Goal: Task Accomplishment & Management: Manage account settings

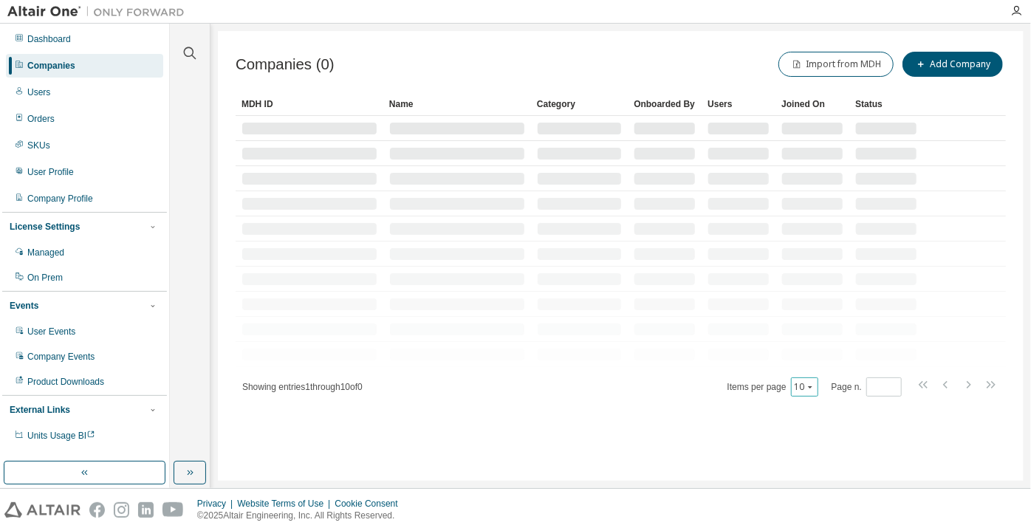
click at [799, 384] on button "10" at bounding box center [805, 387] width 20 height 12
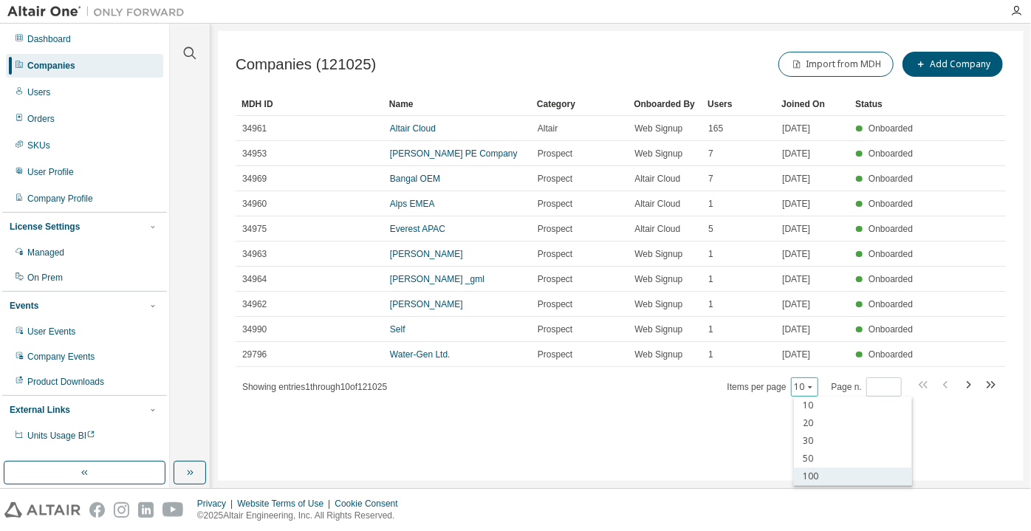
click at [809, 478] on div "100" at bounding box center [853, 477] width 118 height 18
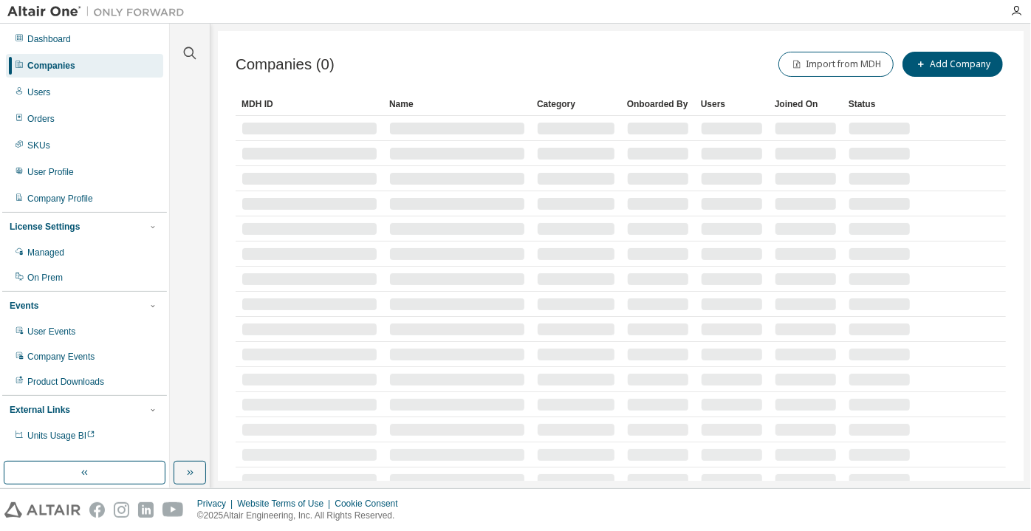
click at [182, 45] on div at bounding box center [189, 44] width 35 height 37
click at [193, 55] on icon "button" at bounding box center [190, 53] width 18 height 18
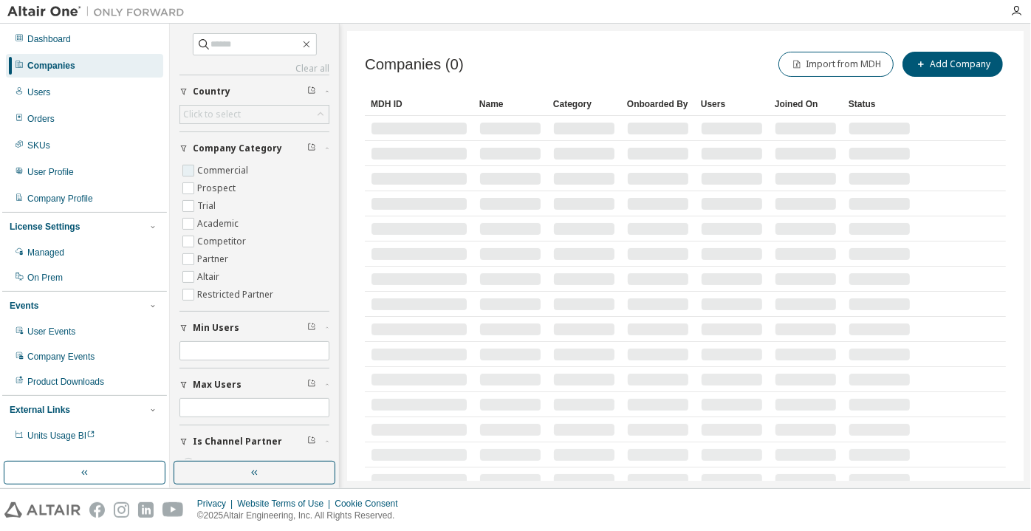
click at [234, 162] on label "Commercial" at bounding box center [224, 171] width 54 height 18
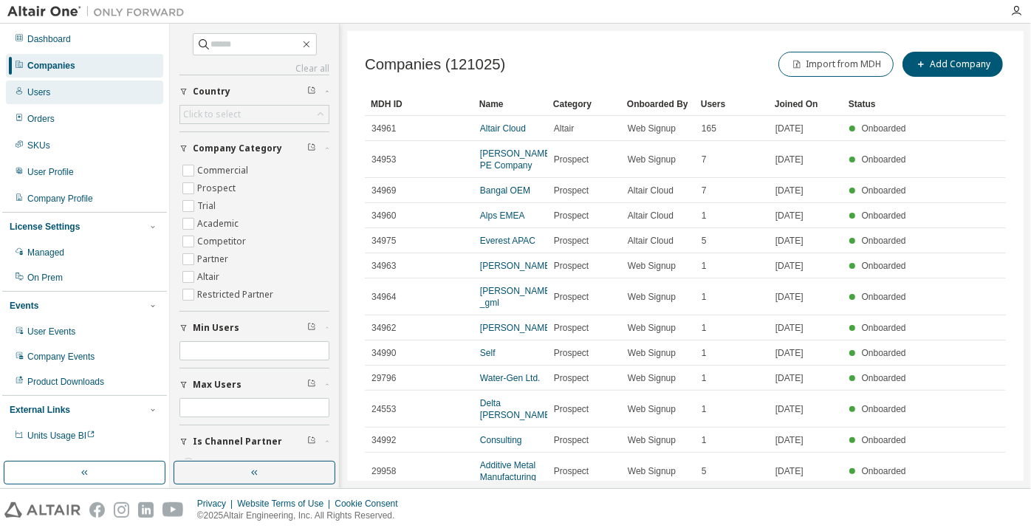
click at [107, 88] on div "Users" at bounding box center [84, 93] width 157 height 24
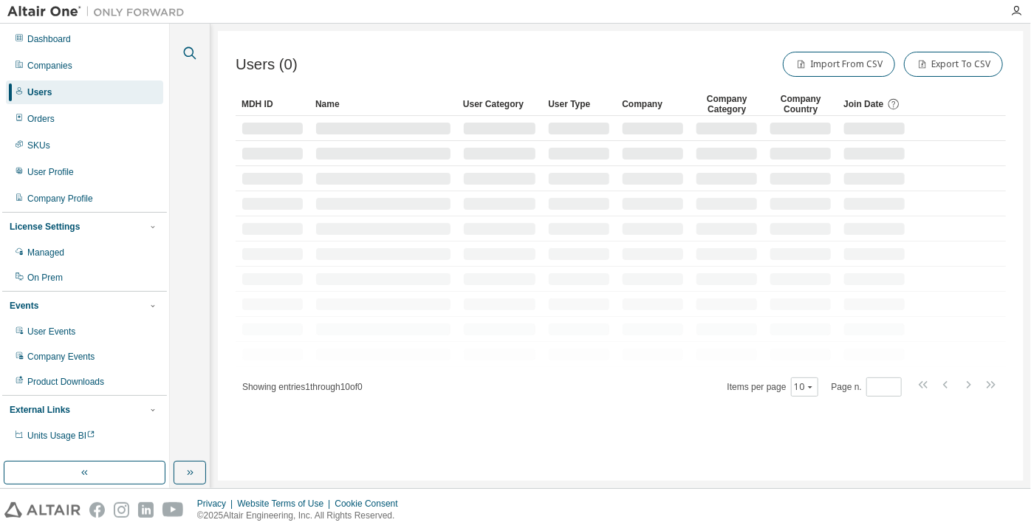
click at [185, 58] on icon "button" at bounding box center [190, 53] width 18 height 18
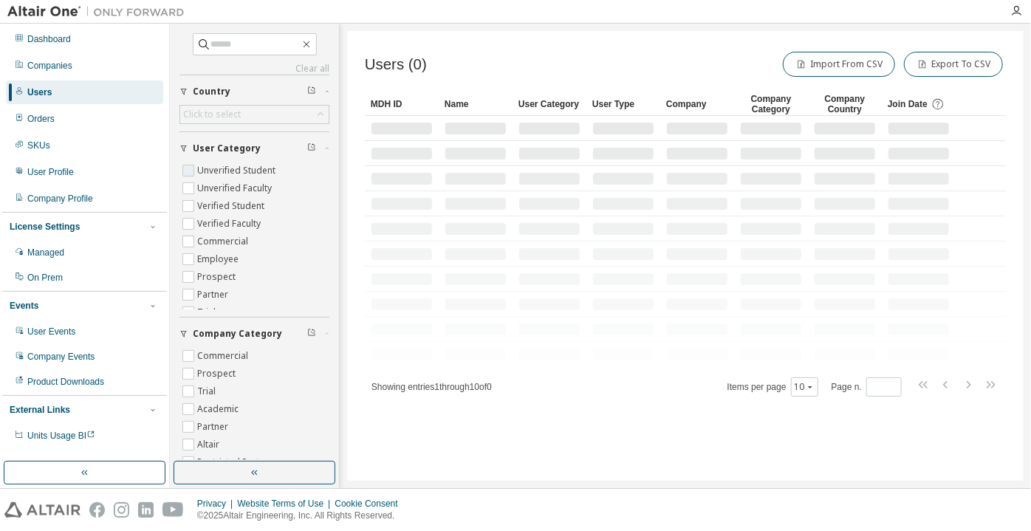
click at [230, 165] on label "Unverified Student" at bounding box center [237, 171] width 81 height 18
click at [246, 188] on label "Unverified Faculty" at bounding box center [236, 188] width 78 height 18
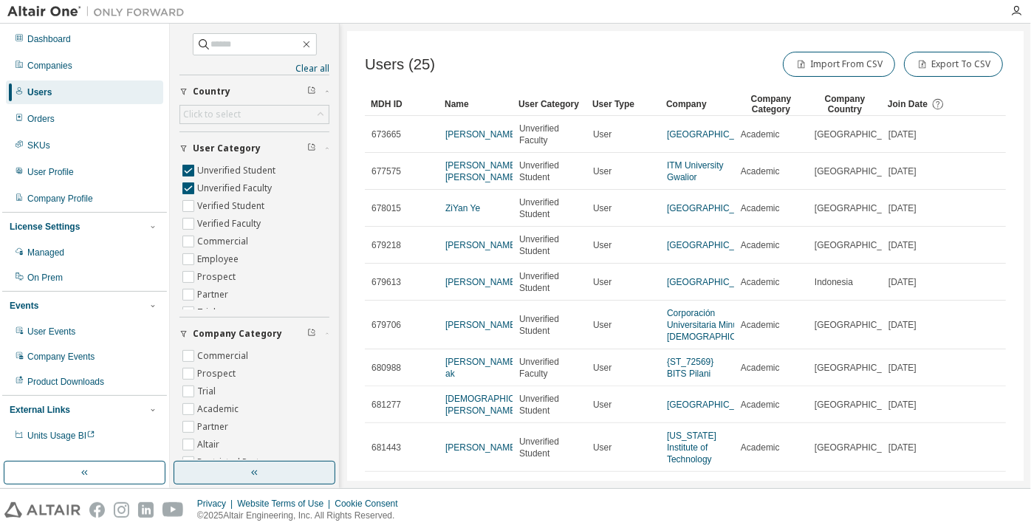
click at [225, 465] on button "button" at bounding box center [255, 473] width 162 height 24
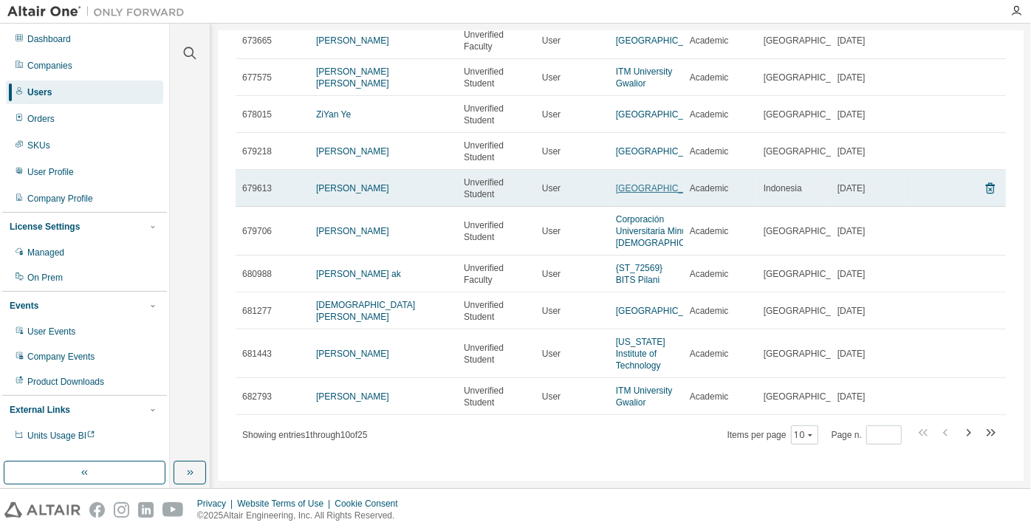
scroll to position [95, 0]
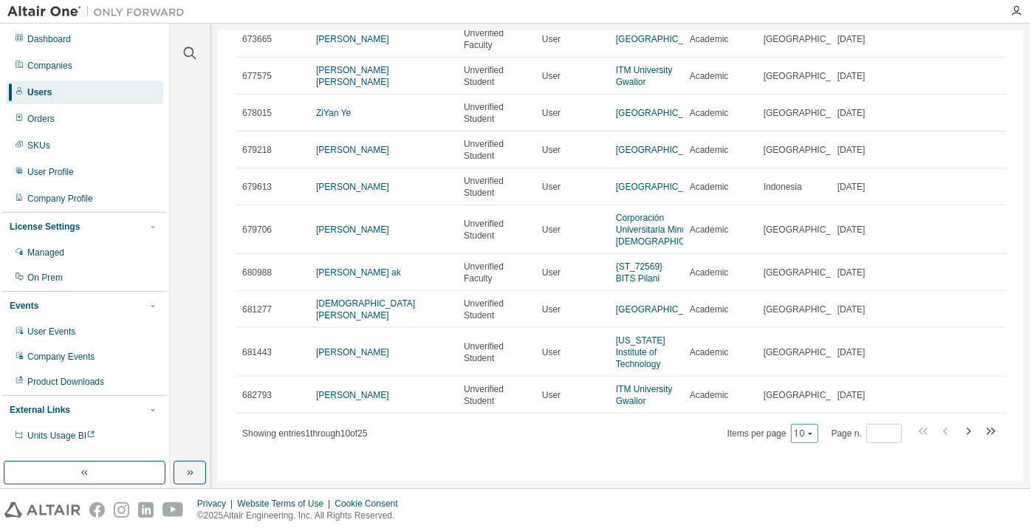
click at [799, 439] on div "10" at bounding box center [804, 433] width 27 height 19
click at [806, 434] on icon "button" at bounding box center [810, 433] width 9 height 9
click at [792, 414] on div "100" at bounding box center [801, 413] width 118 height 18
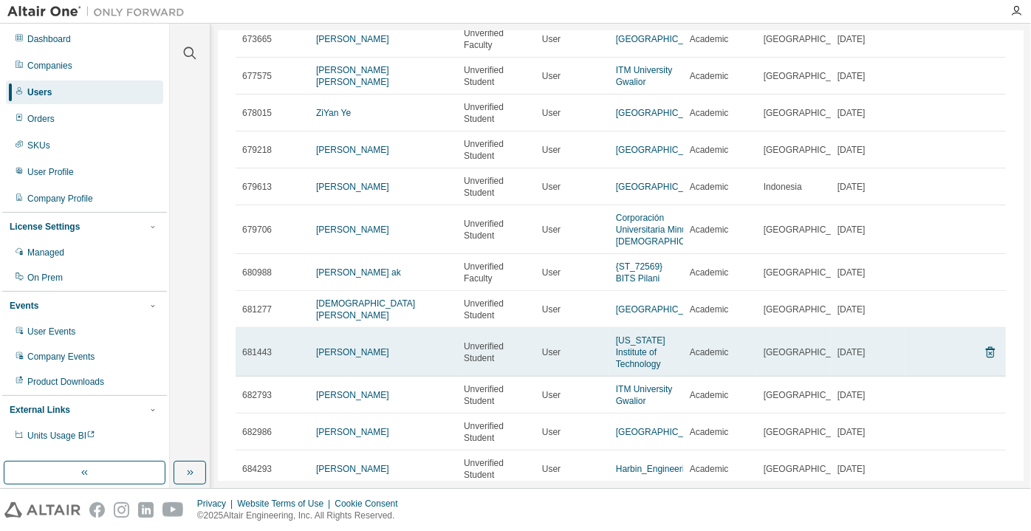
click at [262, 330] on td "681443" at bounding box center [273, 352] width 74 height 49
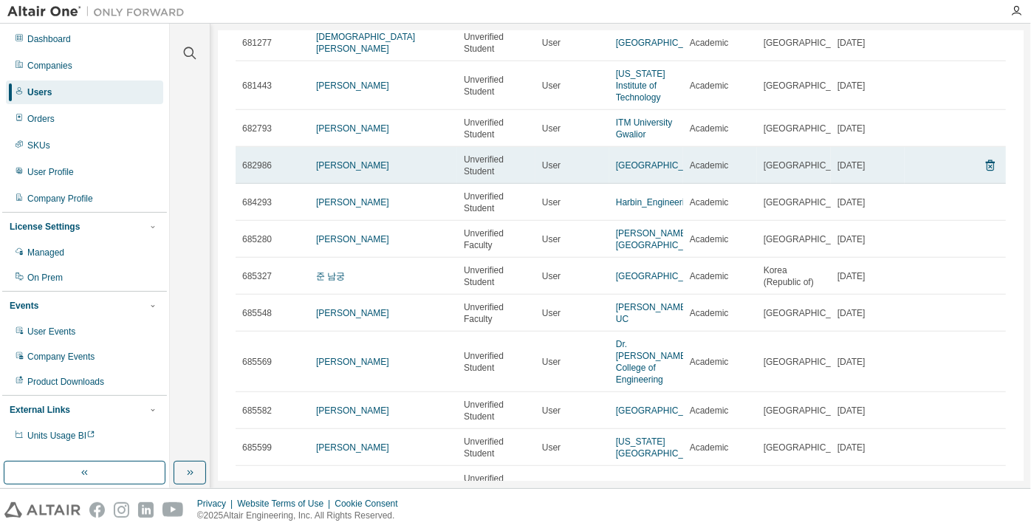
scroll to position [364, 0]
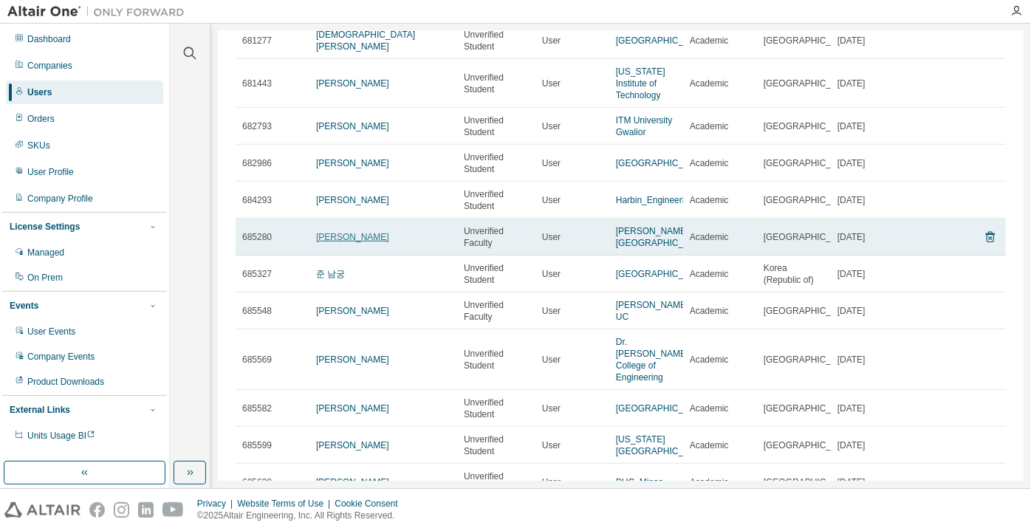
click at [360, 239] on link "[PERSON_NAME]" at bounding box center [352, 237] width 73 height 10
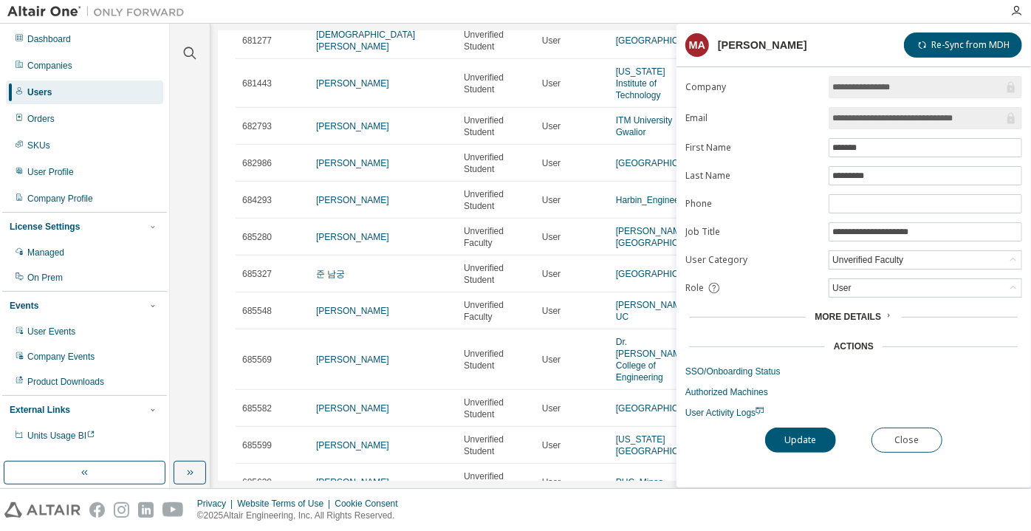
drag, startPoint x: 905, startPoint y: 125, endPoint x: 1005, endPoint y: 120, distance: 99.8
click at [1005, 120] on span "**********" at bounding box center [926, 118] width 194 height 22
click at [916, 428] on button "Close" at bounding box center [907, 440] width 71 height 25
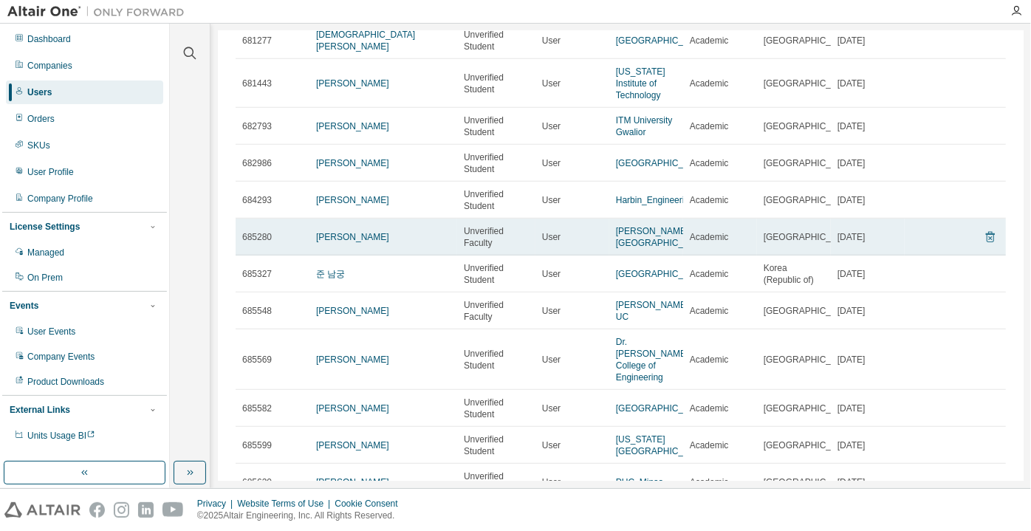
click at [988, 236] on icon at bounding box center [990, 237] width 13 height 18
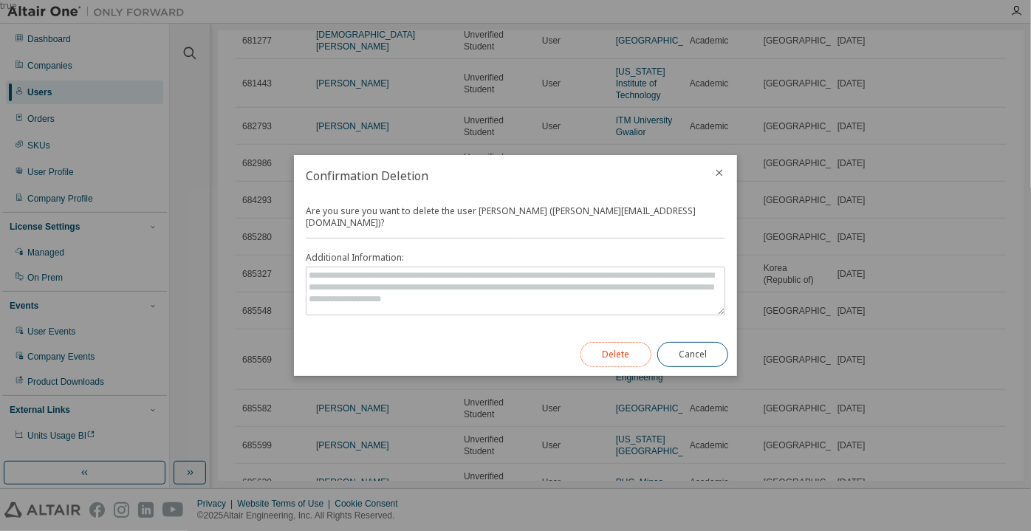
click at [628, 346] on button "Delete" at bounding box center [616, 354] width 71 height 25
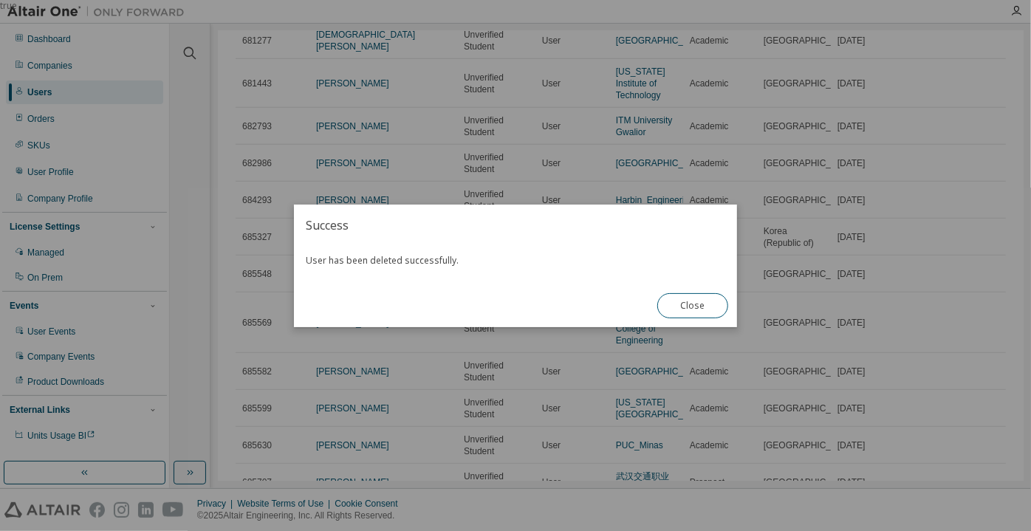
click at [671, 284] on div "Close" at bounding box center [692, 305] width 89 height 43
click at [671, 310] on button "Close" at bounding box center [692, 305] width 71 height 25
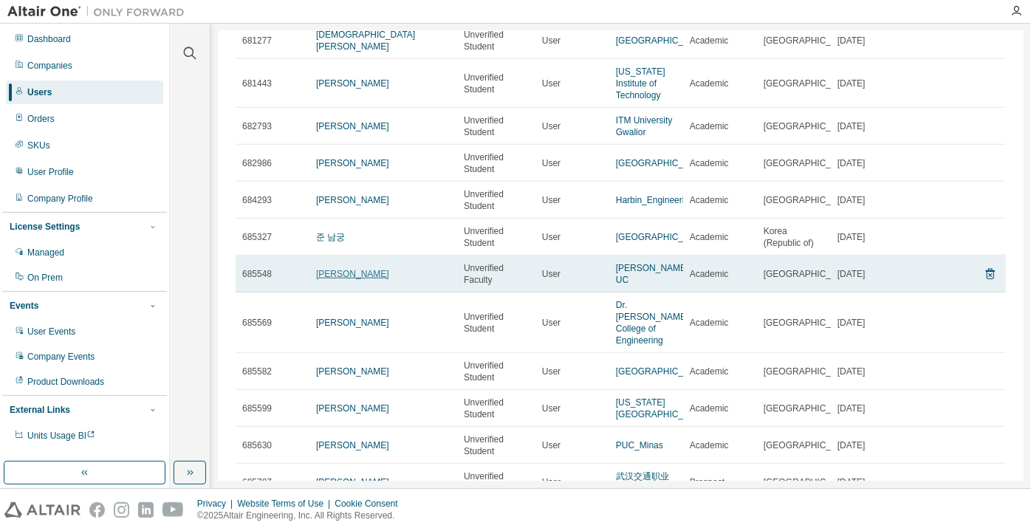
click at [332, 274] on link "[PERSON_NAME]" at bounding box center [352, 274] width 73 height 10
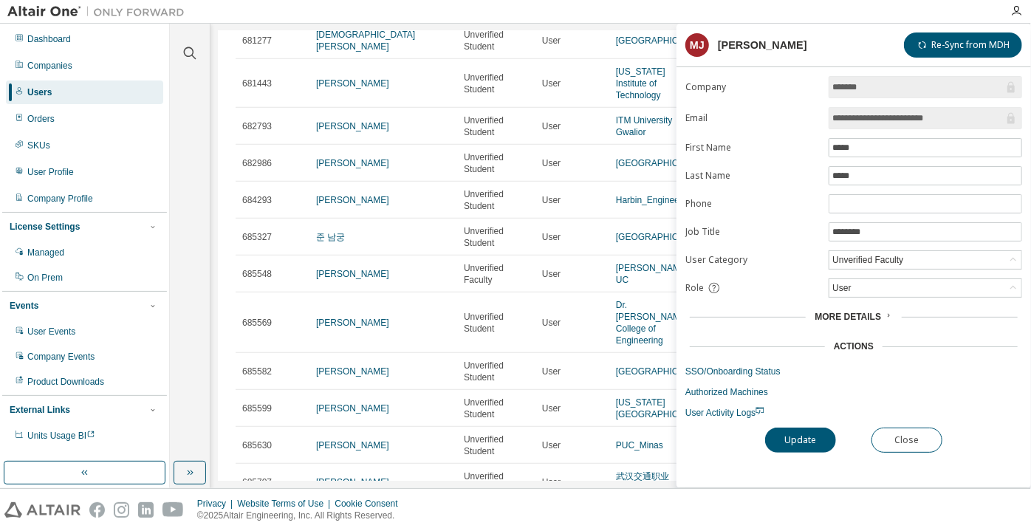
drag, startPoint x: 969, startPoint y: 114, endPoint x: 876, endPoint y: 119, distance: 93.2
click at [876, 119] on input "**********" at bounding box center [917, 118] width 171 height 15
click at [890, 436] on button "Close" at bounding box center [907, 440] width 71 height 25
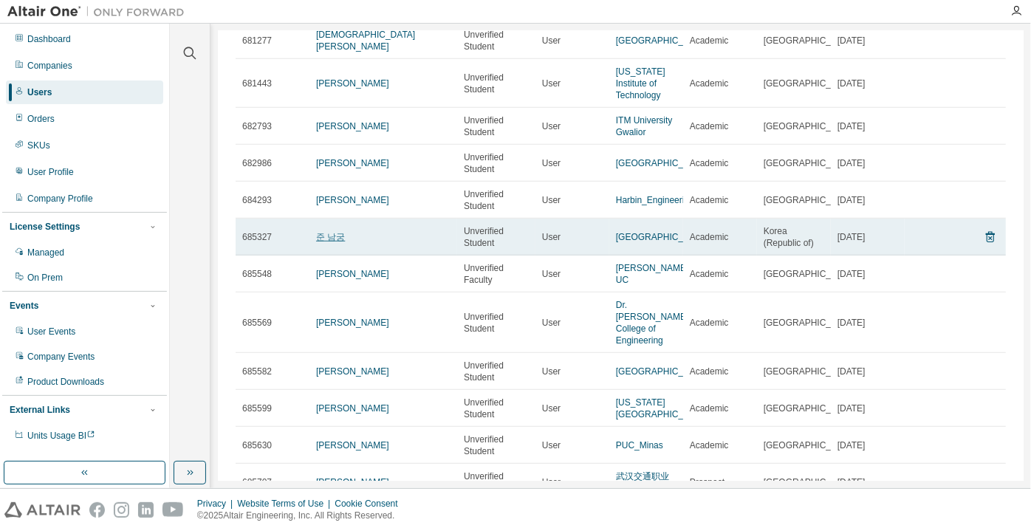
click at [327, 236] on link "준 남궁" at bounding box center [330, 237] width 29 height 10
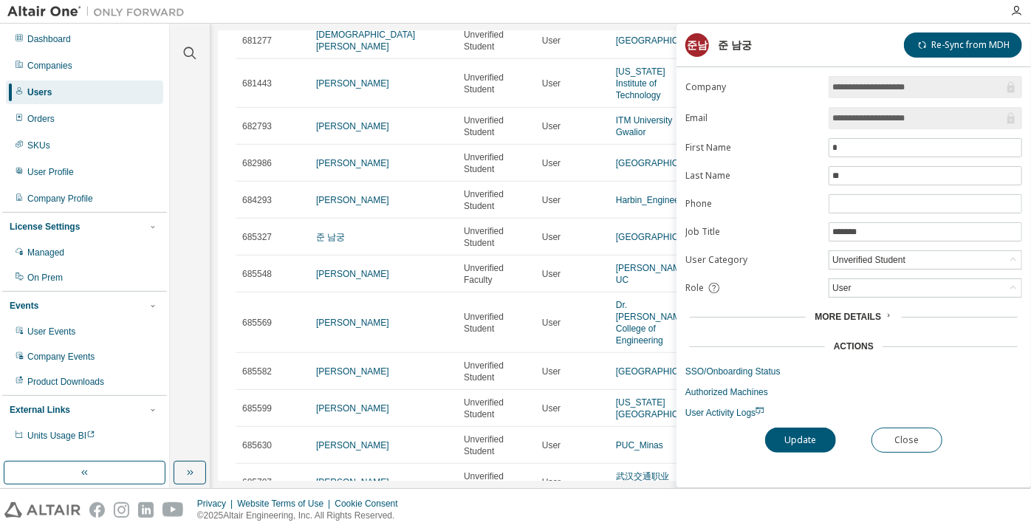
drag, startPoint x: 935, startPoint y: 118, endPoint x: 887, endPoint y: 122, distance: 48.1
click at [887, 122] on input "**********" at bounding box center [917, 118] width 171 height 15
click at [898, 447] on button "Close" at bounding box center [907, 440] width 71 height 25
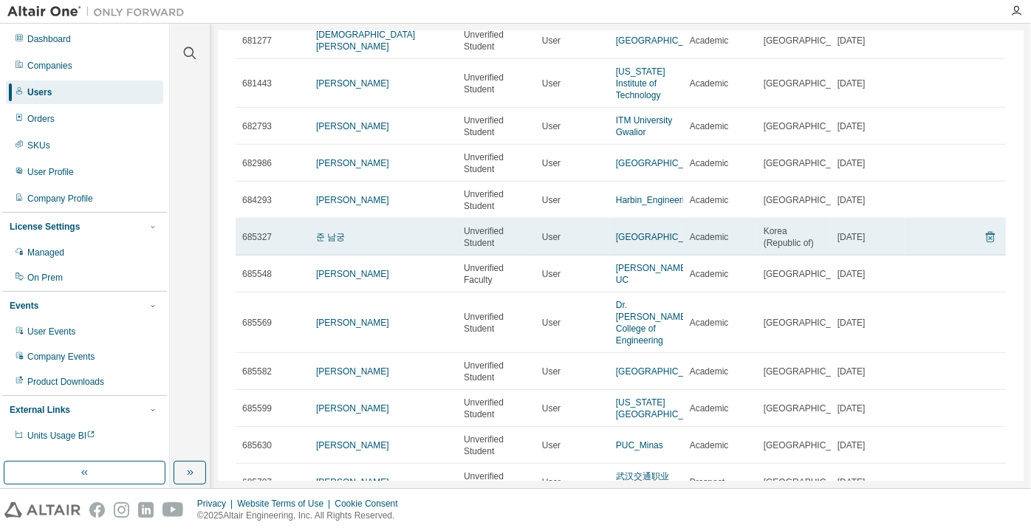
click at [984, 238] on icon at bounding box center [990, 237] width 13 height 18
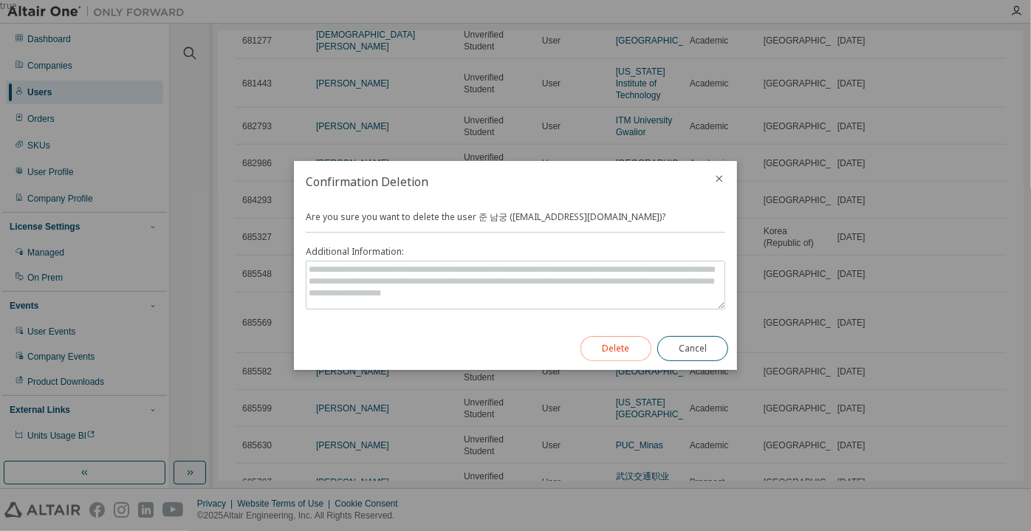
click at [634, 346] on button "Delete" at bounding box center [616, 348] width 71 height 25
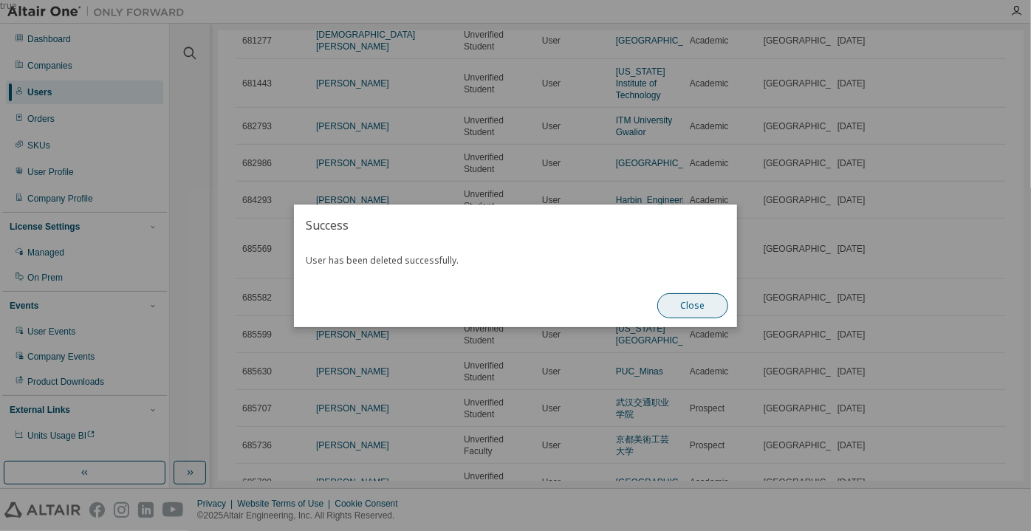
click at [688, 298] on button "Close" at bounding box center [692, 305] width 71 height 25
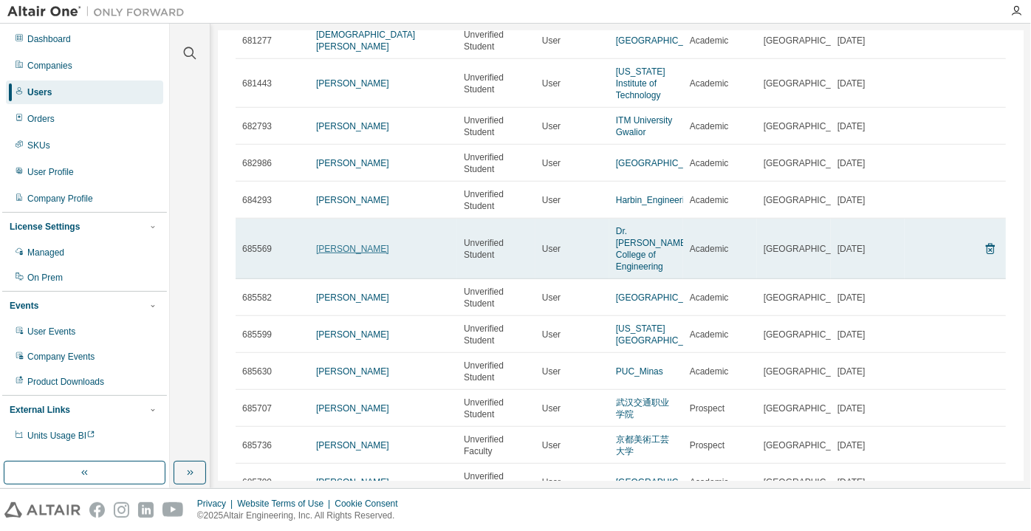
click at [337, 247] on link "[PERSON_NAME]" at bounding box center [352, 249] width 73 height 10
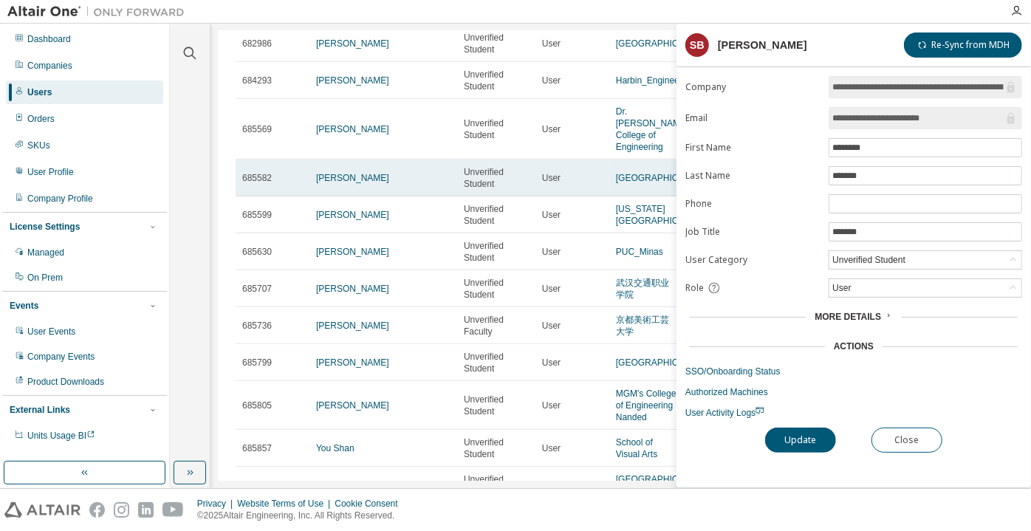
scroll to position [431, 0]
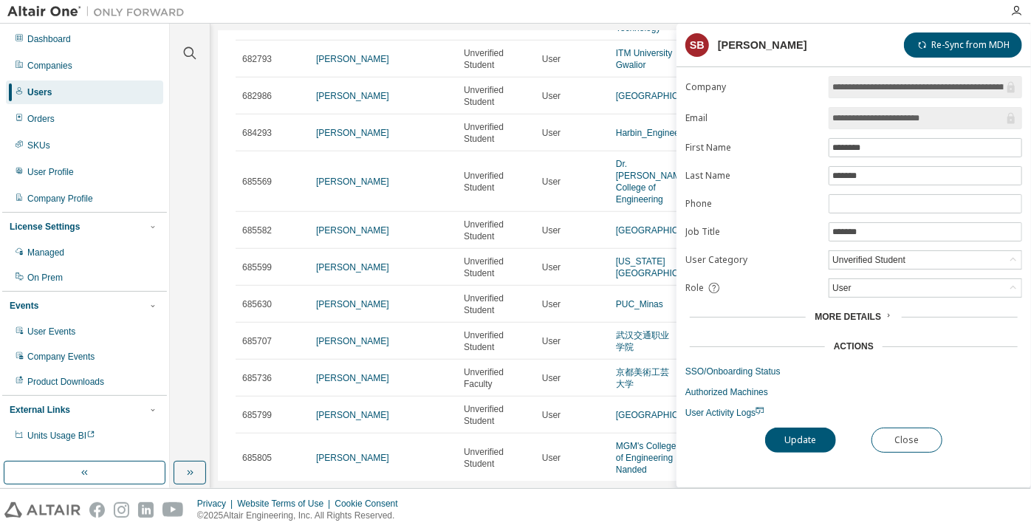
drag, startPoint x: 973, startPoint y: 117, endPoint x: 890, endPoint y: 121, distance: 83.5
click at [890, 121] on input "**********" at bounding box center [917, 118] width 171 height 15
click at [896, 428] on button "Close" at bounding box center [907, 440] width 71 height 25
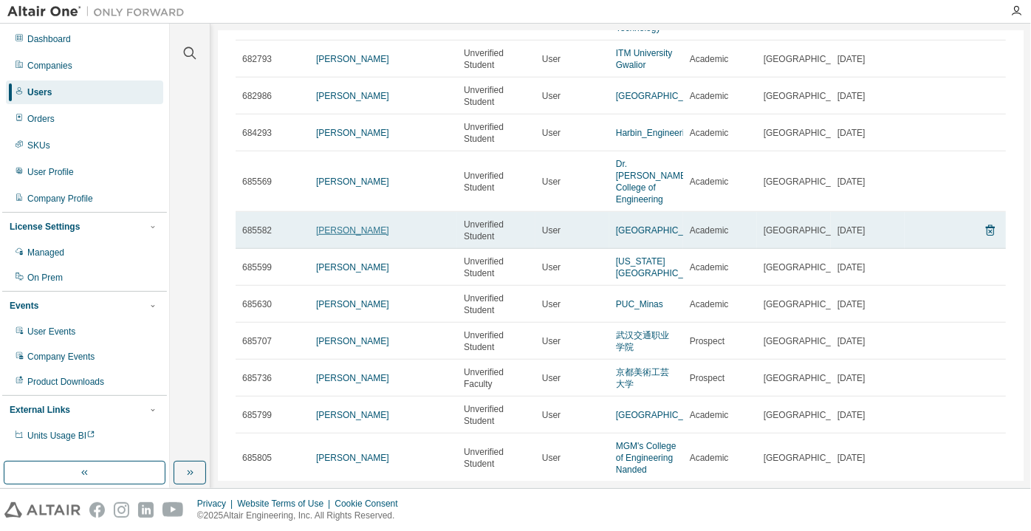
click at [342, 236] on link "[PERSON_NAME]" at bounding box center [352, 230] width 73 height 10
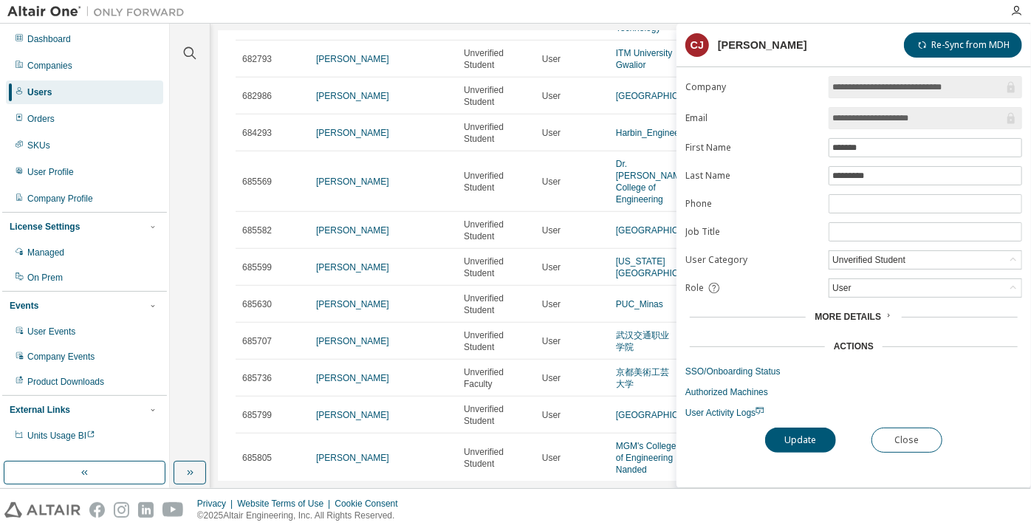
drag, startPoint x: 926, startPoint y: 109, endPoint x: 866, endPoint y: 117, distance: 60.3
click at [866, 117] on input "**********" at bounding box center [917, 118] width 171 height 15
click at [926, 434] on button "Close" at bounding box center [907, 440] width 71 height 25
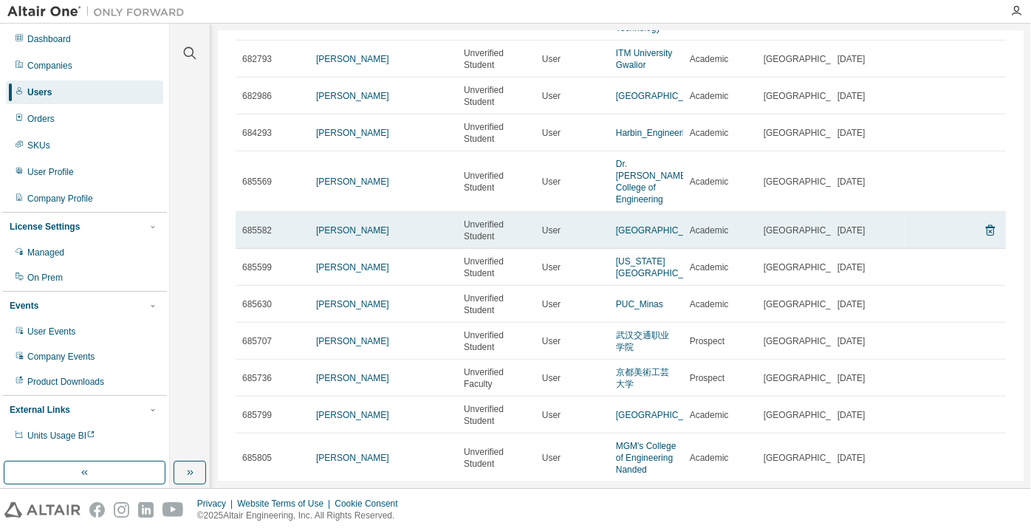
click at [986, 225] on td at bounding box center [990, 230] width 13 height 37
click at [990, 236] on icon at bounding box center [990, 231] width 13 height 18
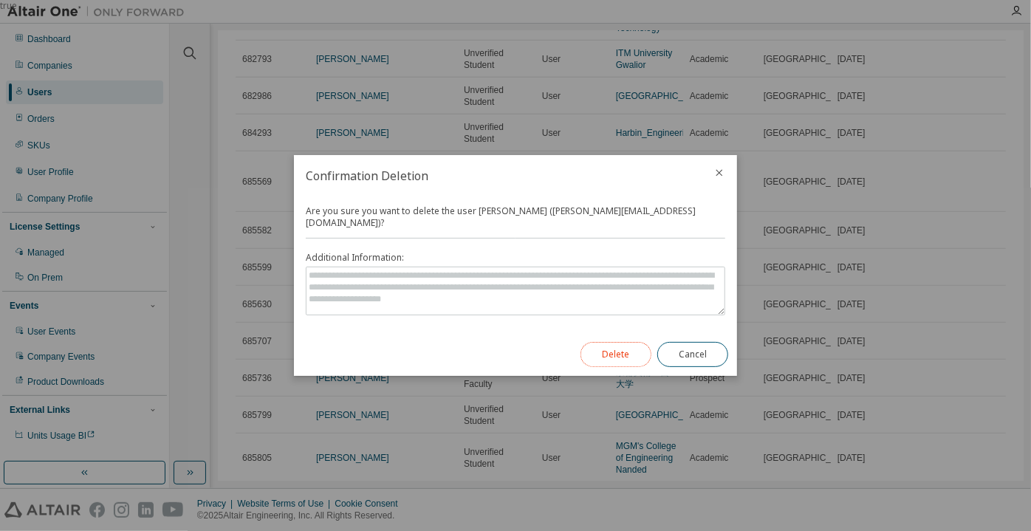
click at [618, 350] on button "Delete" at bounding box center [616, 354] width 71 height 25
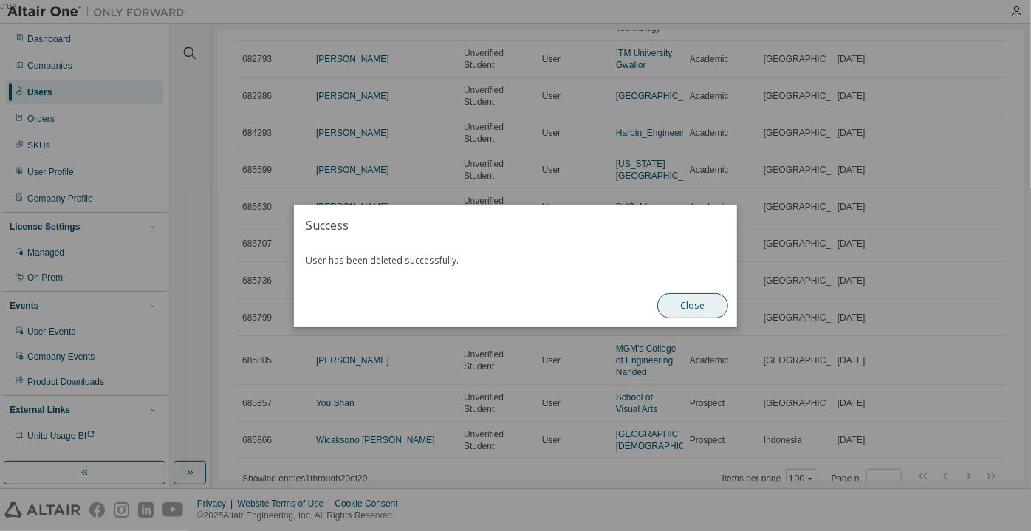
click at [690, 308] on button "Close" at bounding box center [692, 305] width 71 height 25
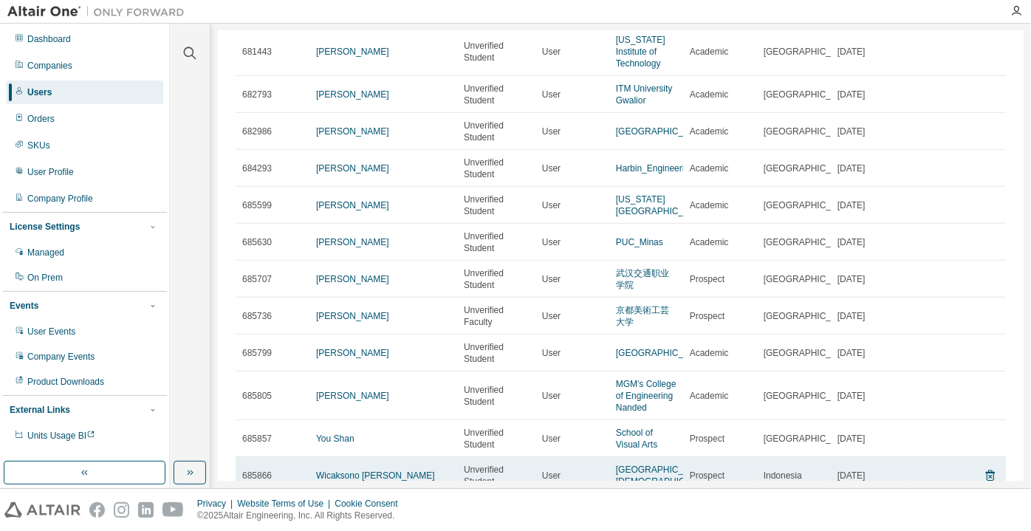
scroll to position [390, 0]
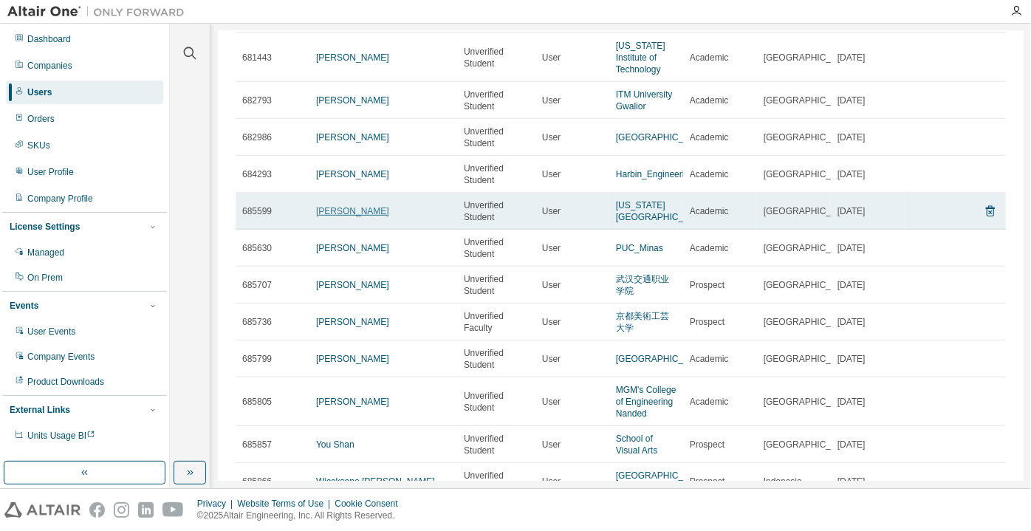
click at [335, 216] on link "[PERSON_NAME]" at bounding box center [352, 211] width 73 height 10
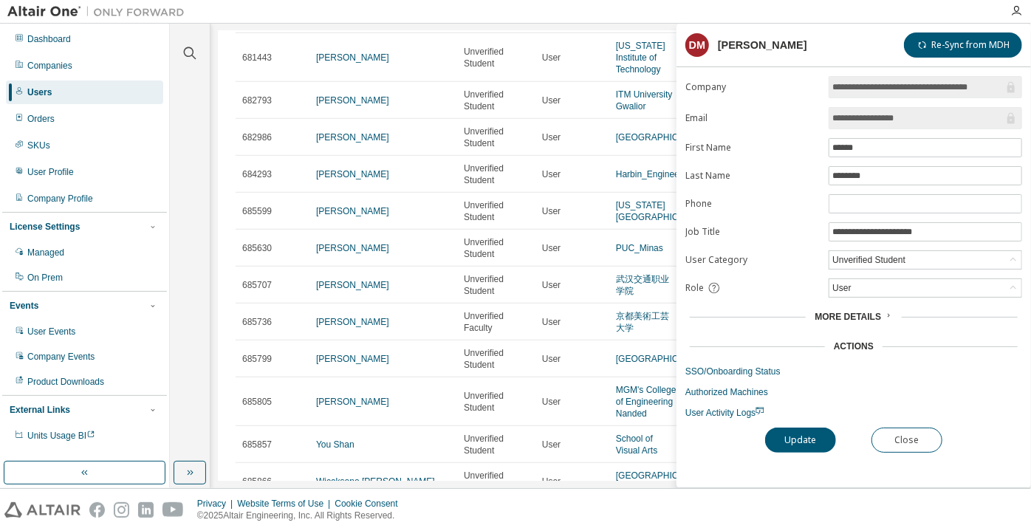
drag, startPoint x: 920, startPoint y: 120, endPoint x: 826, endPoint y: 121, distance: 93.8
click at [826, 121] on form "**********" at bounding box center [853, 247] width 337 height 343
click at [894, 441] on button "Close" at bounding box center [907, 440] width 71 height 25
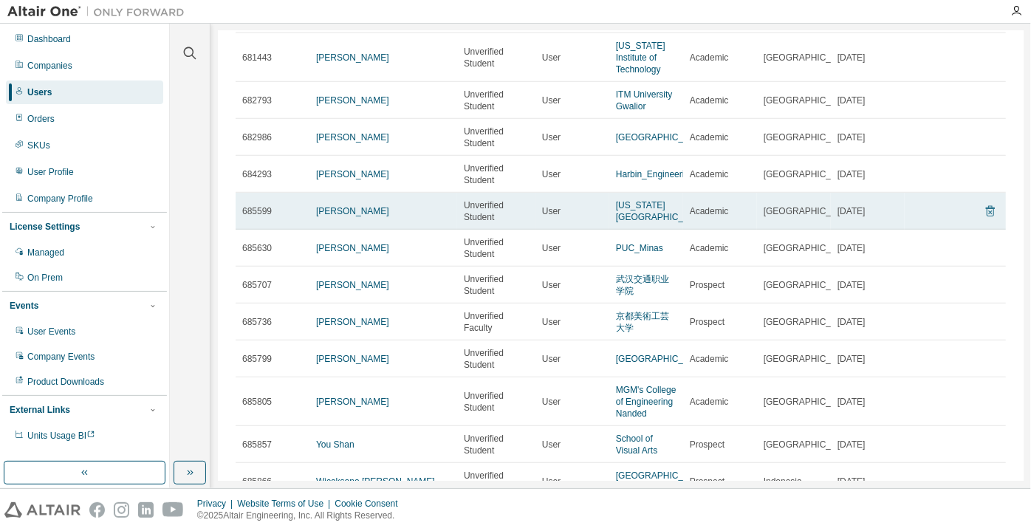
click at [988, 214] on icon at bounding box center [990, 212] width 4 height 4
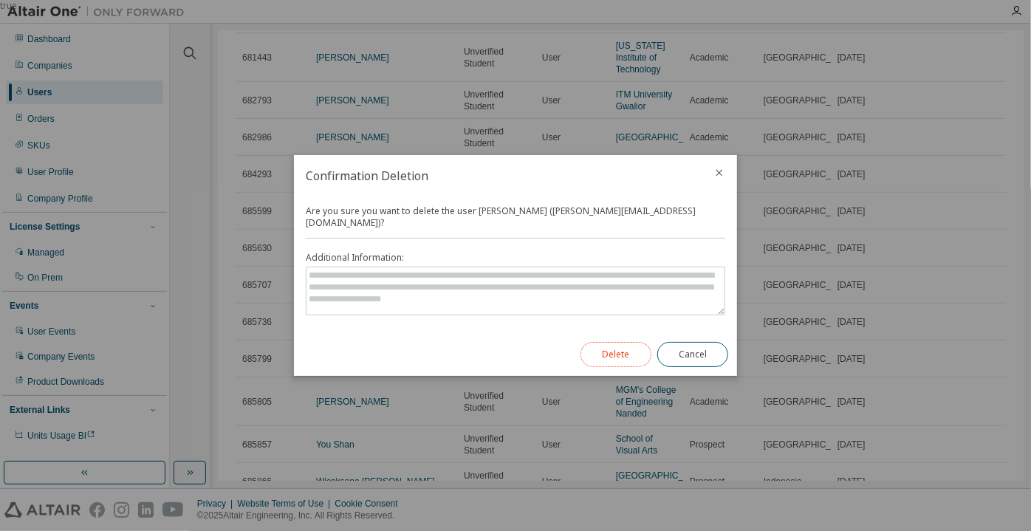
click at [638, 343] on button "Delete" at bounding box center [616, 354] width 71 height 25
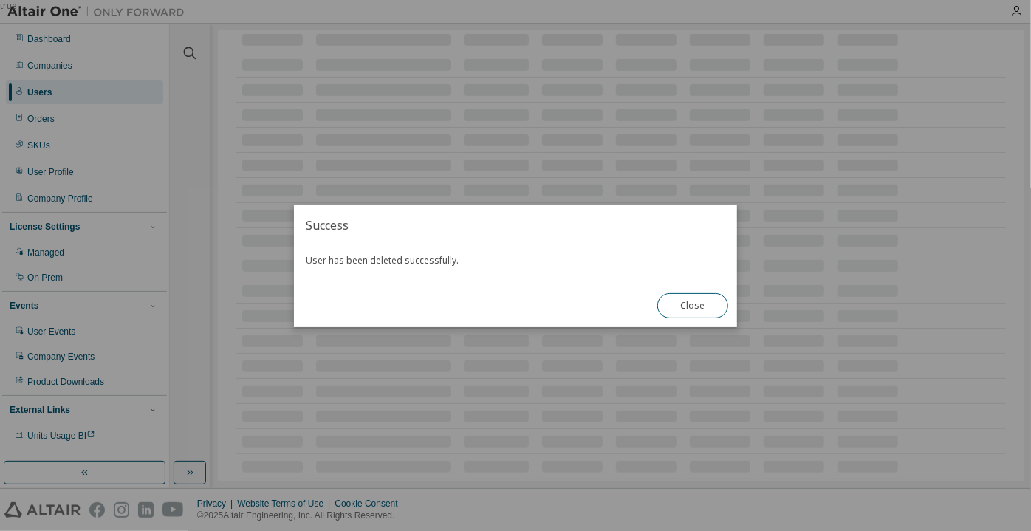
click at [704, 320] on div "Close" at bounding box center [692, 305] width 89 height 43
click at [704, 309] on button "Close" at bounding box center [692, 305] width 71 height 25
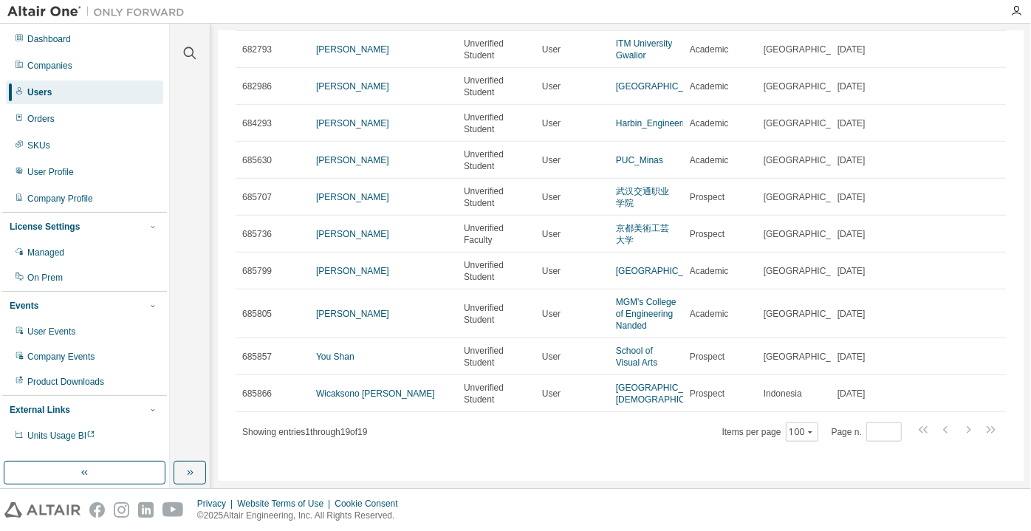
scroll to position [408, 0]
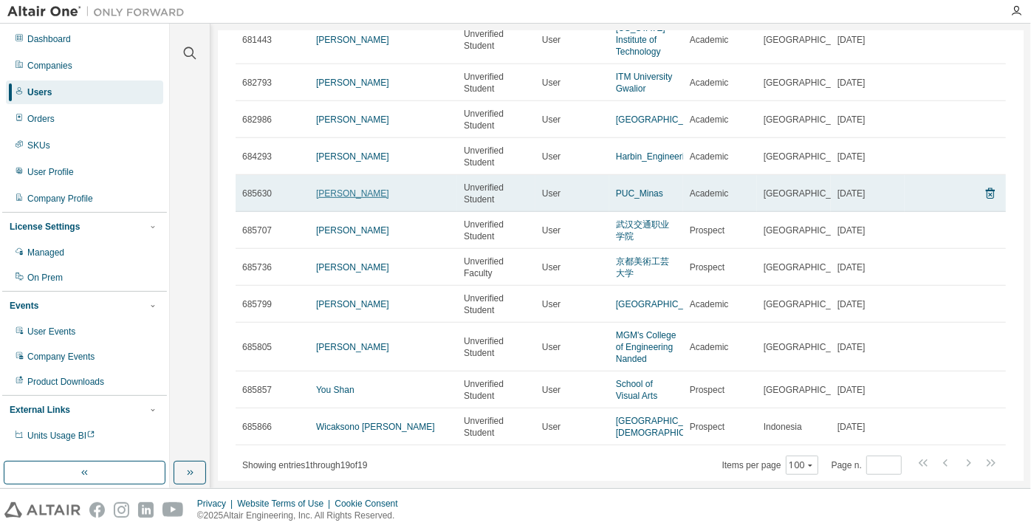
click at [346, 193] on link "[PERSON_NAME]" at bounding box center [352, 193] width 73 height 10
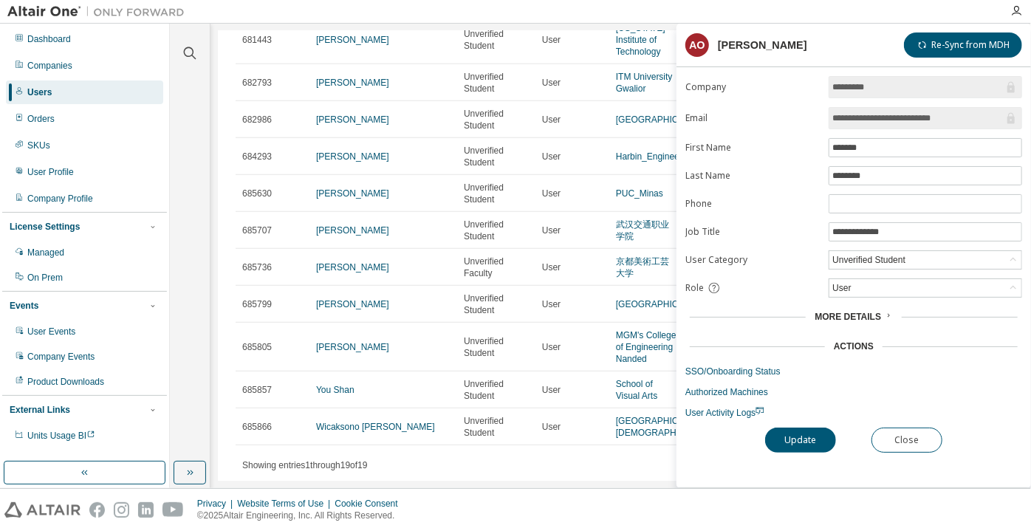
drag, startPoint x: 959, startPoint y: 120, endPoint x: 903, endPoint y: 123, distance: 56.9
click at [903, 123] on input "**********" at bounding box center [917, 118] width 171 height 15
click at [910, 446] on button "Close" at bounding box center [907, 440] width 71 height 25
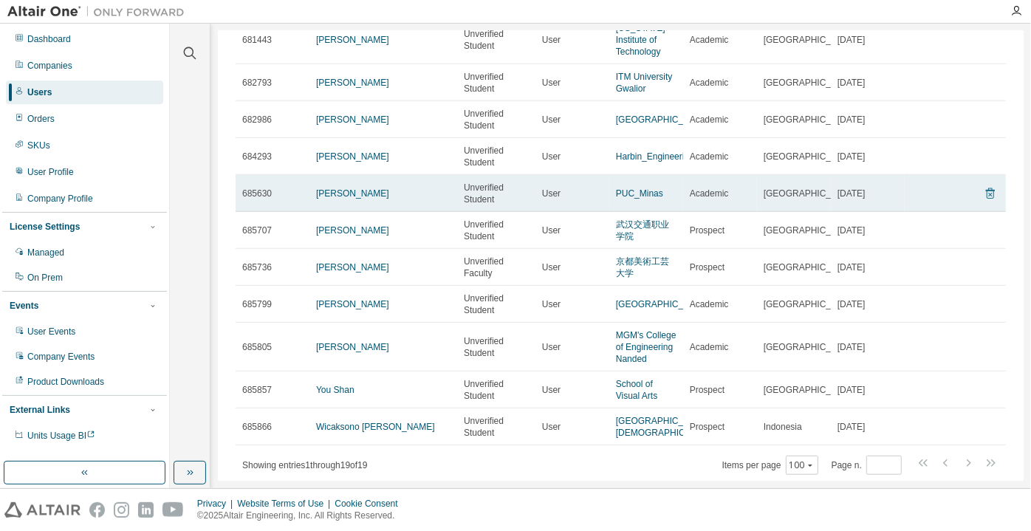
click at [984, 194] on icon at bounding box center [990, 194] width 13 height 18
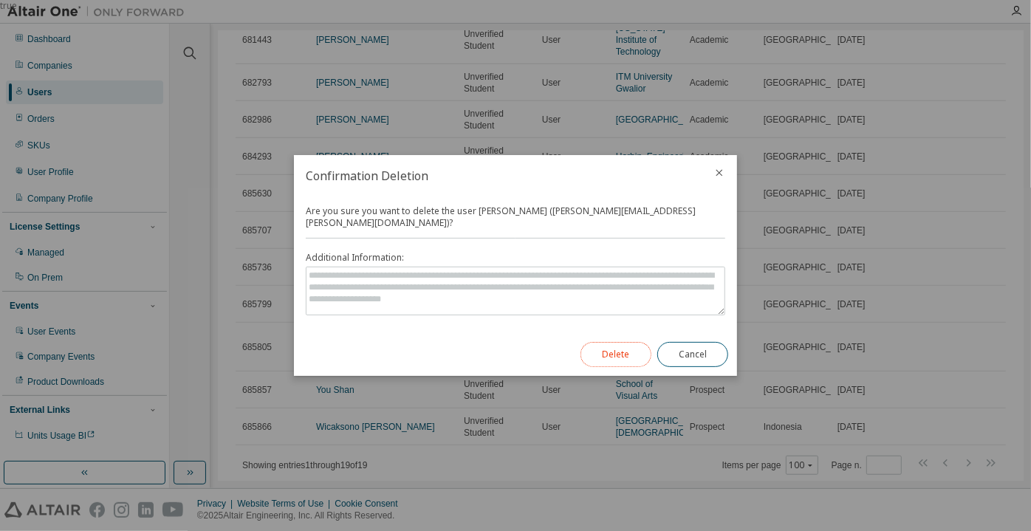
click at [614, 356] on button "Delete" at bounding box center [616, 354] width 71 height 25
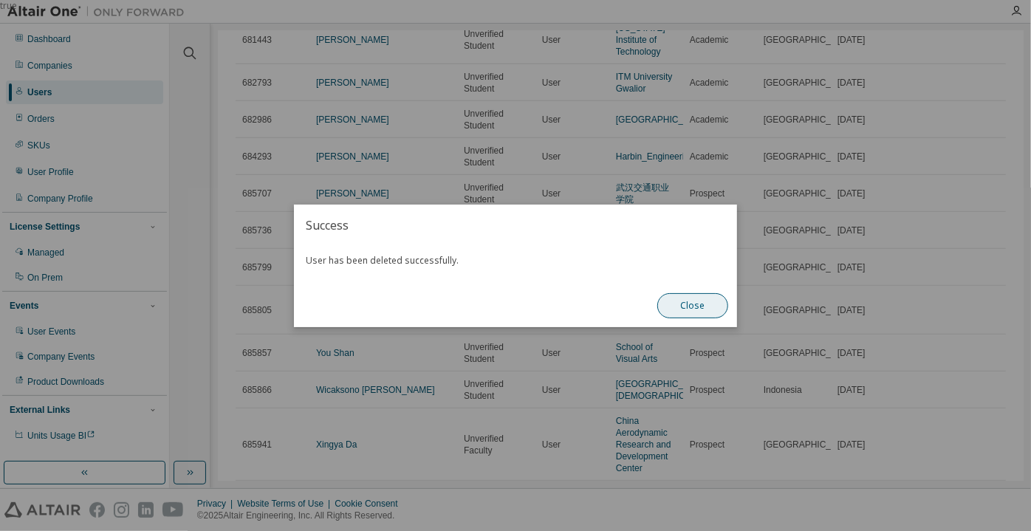
click at [701, 307] on button "Close" at bounding box center [692, 305] width 71 height 25
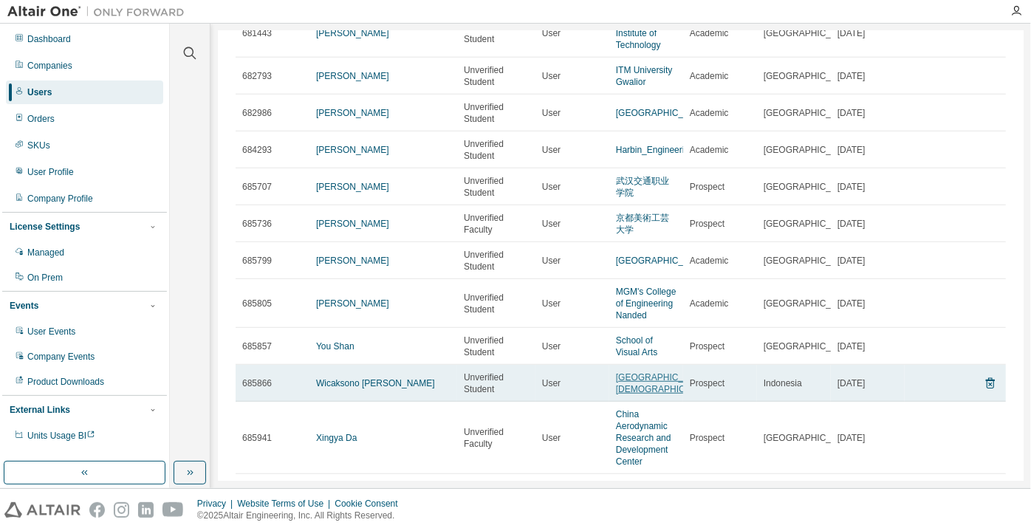
scroll to position [376, 0]
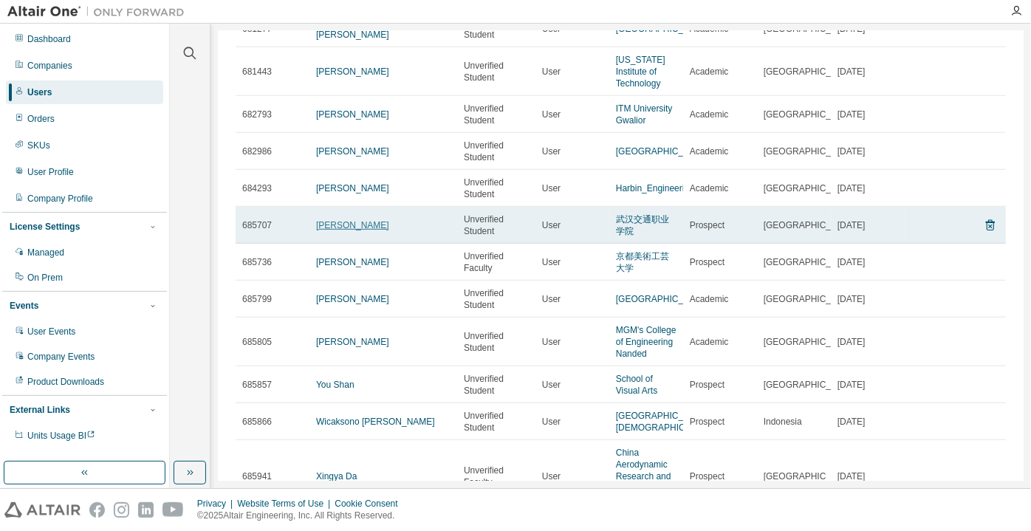
click at [332, 230] on link "[PERSON_NAME]" at bounding box center [352, 225] width 73 height 10
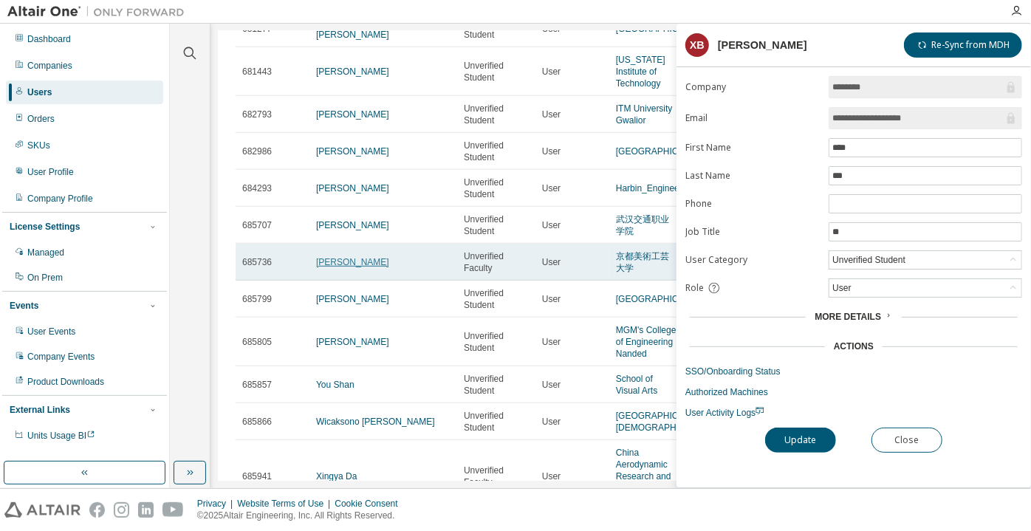
click at [350, 262] on link "[PERSON_NAME]" at bounding box center [352, 262] width 73 height 10
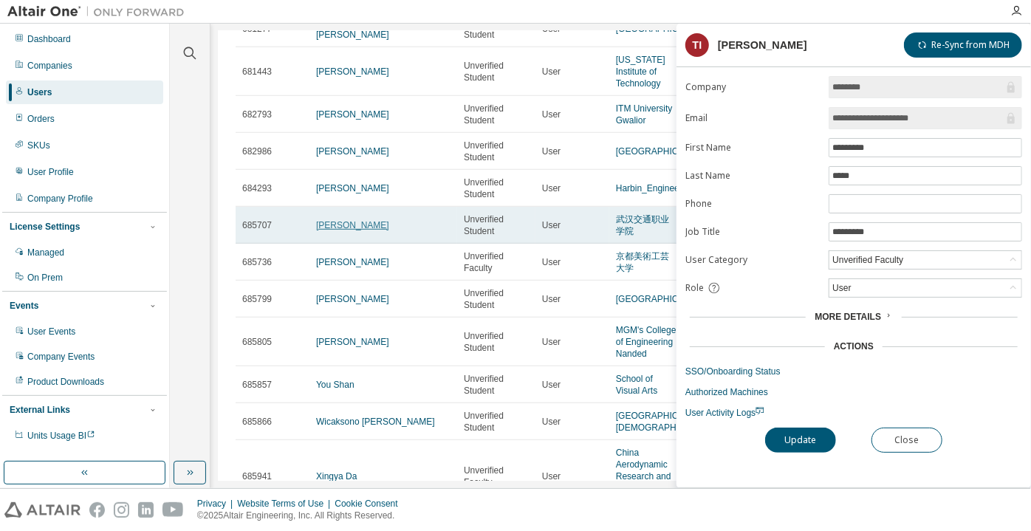
click at [340, 226] on link "[PERSON_NAME]" at bounding box center [352, 225] width 73 height 10
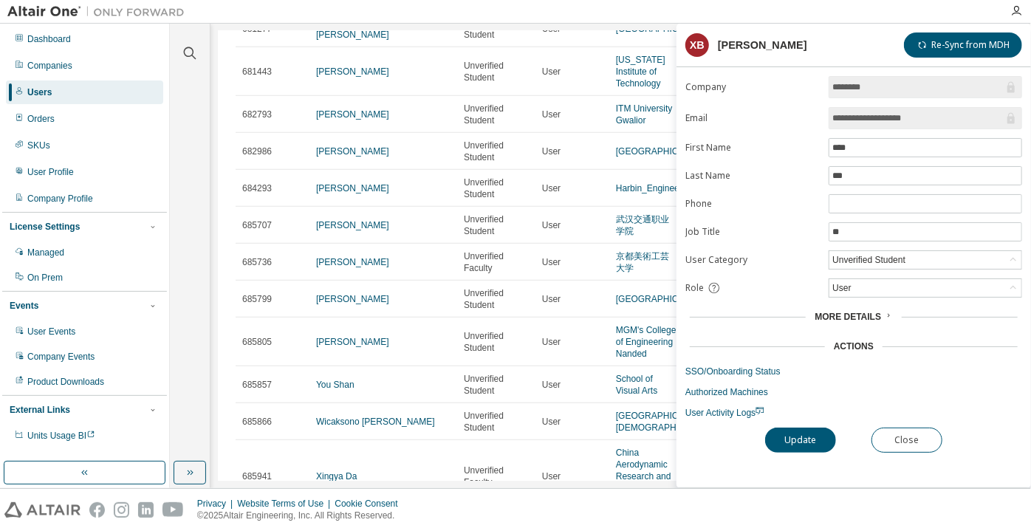
drag, startPoint x: 931, startPoint y: 114, endPoint x: 861, endPoint y: 114, distance: 69.4
click at [861, 114] on input "**********" at bounding box center [917, 118] width 171 height 15
click at [890, 431] on button "Close" at bounding box center [907, 440] width 71 height 25
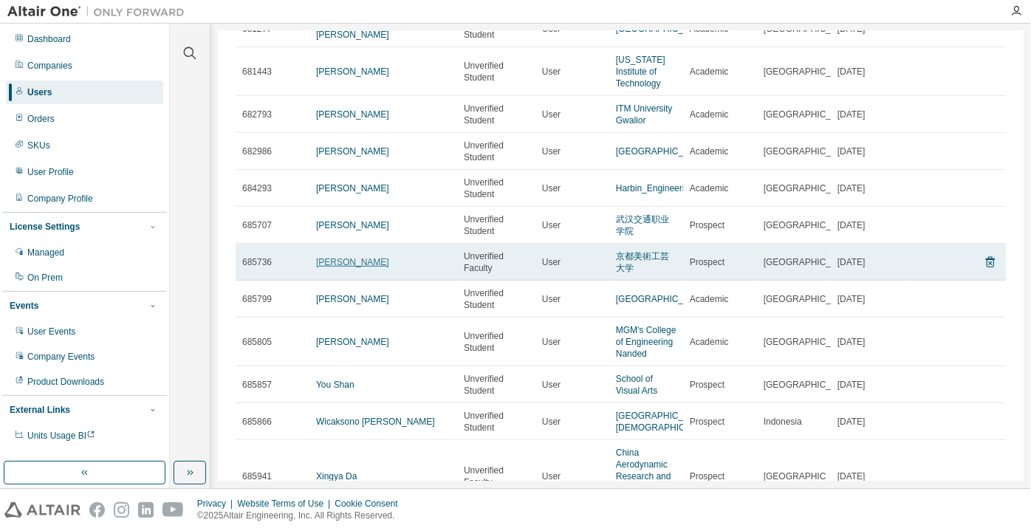
click at [350, 257] on link "[PERSON_NAME]" at bounding box center [352, 262] width 73 height 10
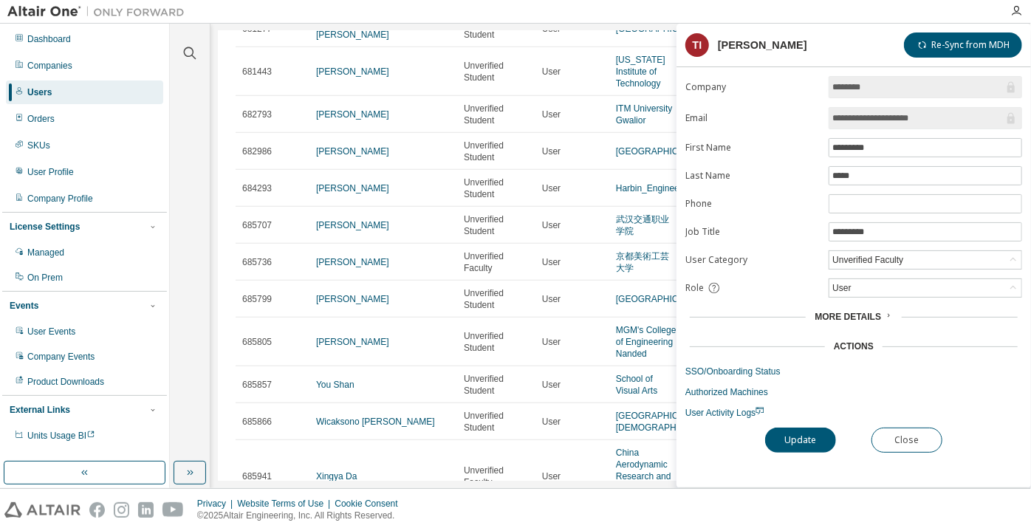
drag, startPoint x: 902, startPoint y: 120, endPoint x: 870, endPoint y: 120, distance: 31.8
click at [870, 120] on input "**********" at bounding box center [917, 118] width 171 height 15
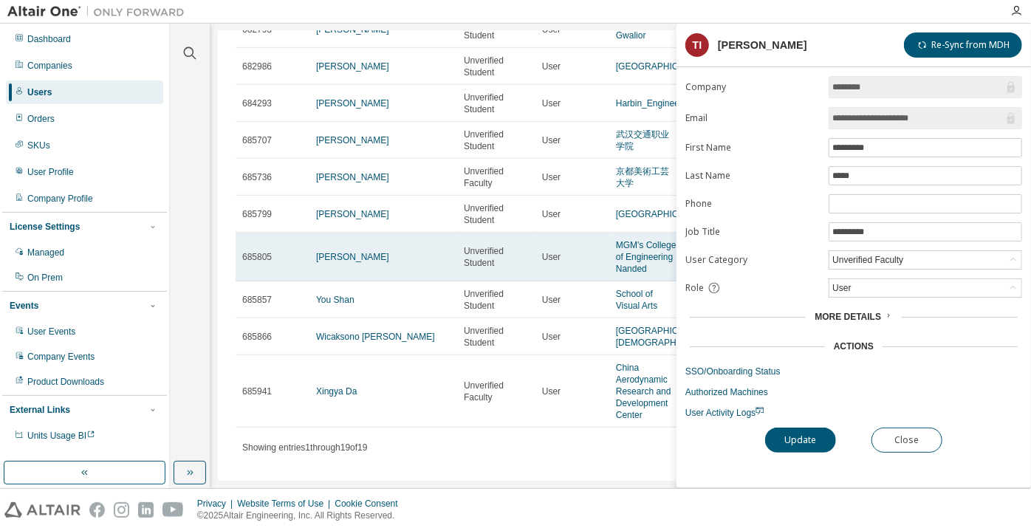
scroll to position [510, 0]
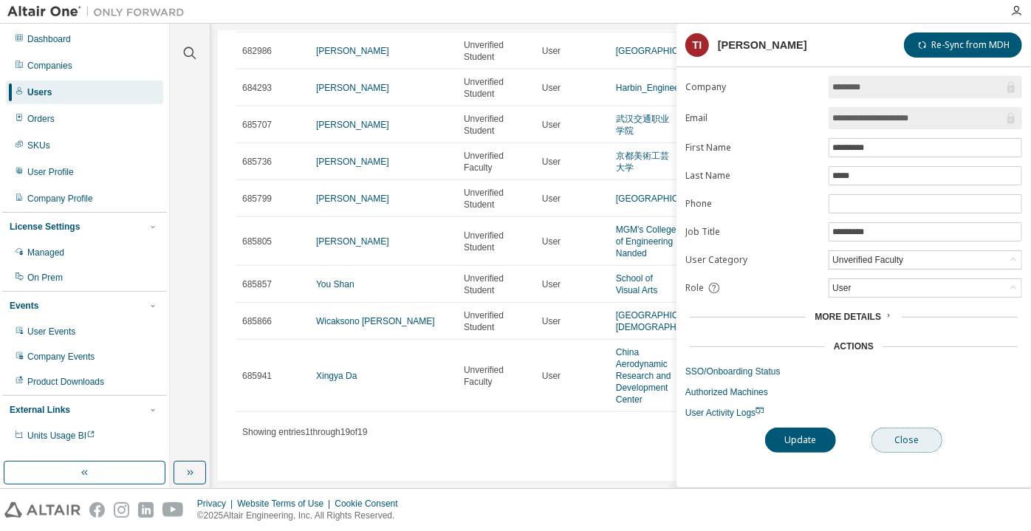
click at [898, 441] on button "Close" at bounding box center [907, 440] width 71 height 25
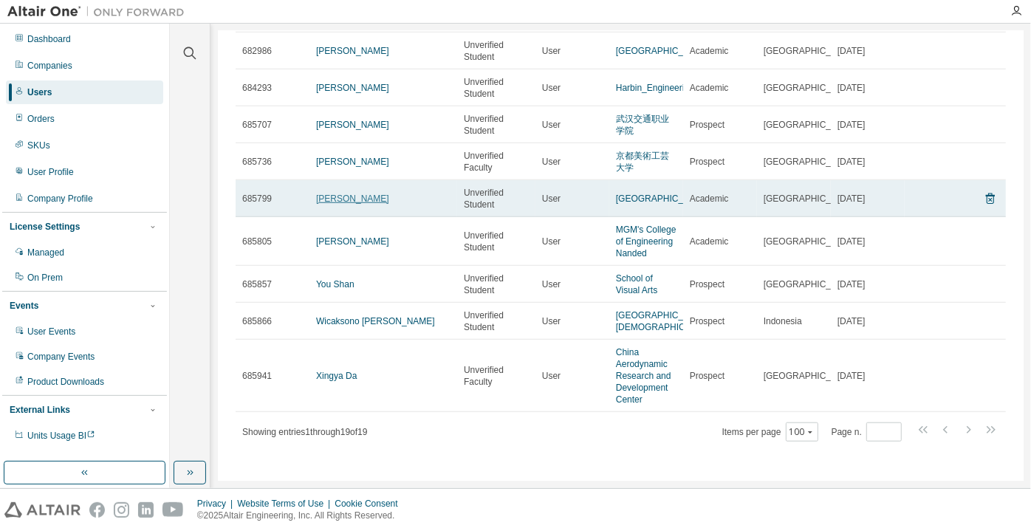
click at [355, 194] on link "[PERSON_NAME]" at bounding box center [352, 199] width 73 height 10
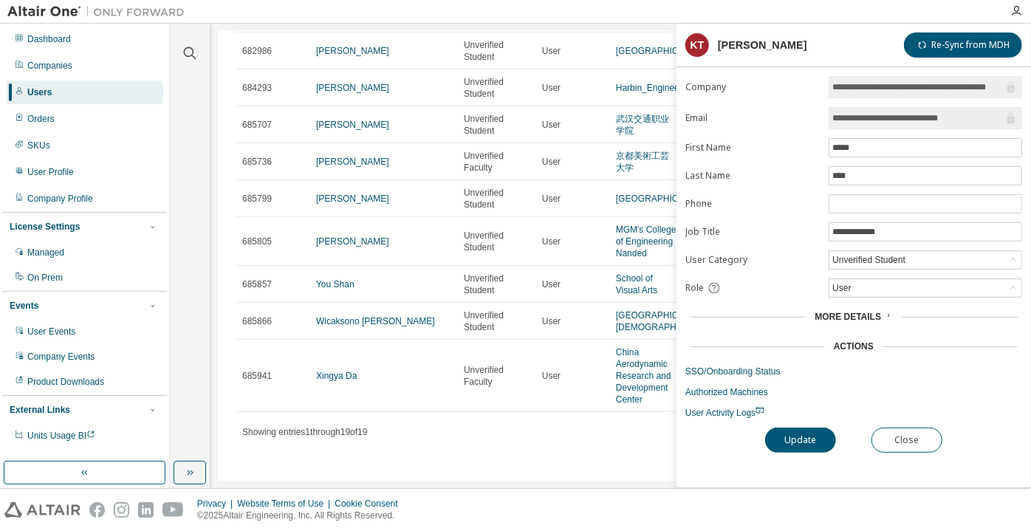
drag, startPoint x: 976, startPoint y: 114, endPoint x: 922, endPoint y: 117, distance: 54.0
click at [922, 117] on input "**********" at bounding box center [917, 118] width 171 height 15
click at [896, 111] on input "**********" at bounding box center [917, 118] width 171 height 15
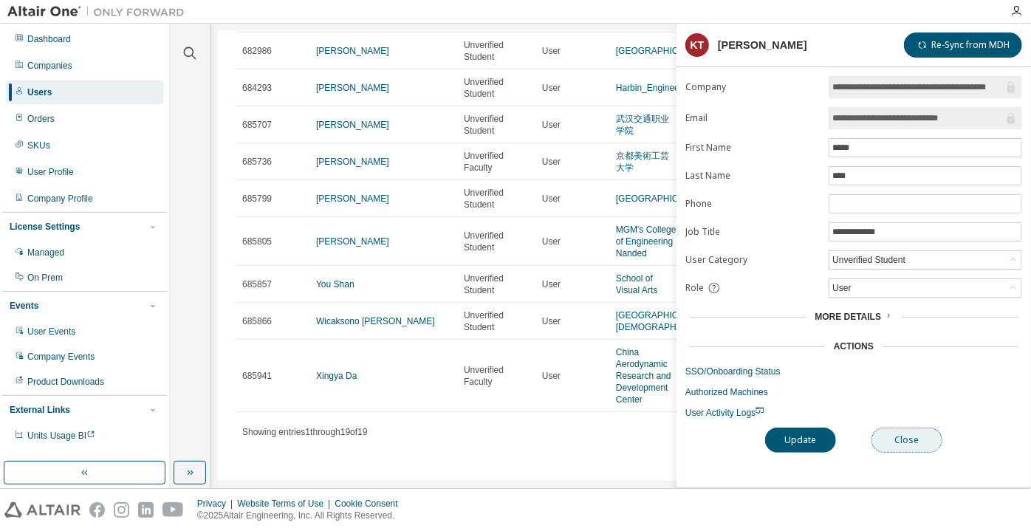
click at [922, 431] on button "Close" at bounding box center [907, 440] width 71 height 25
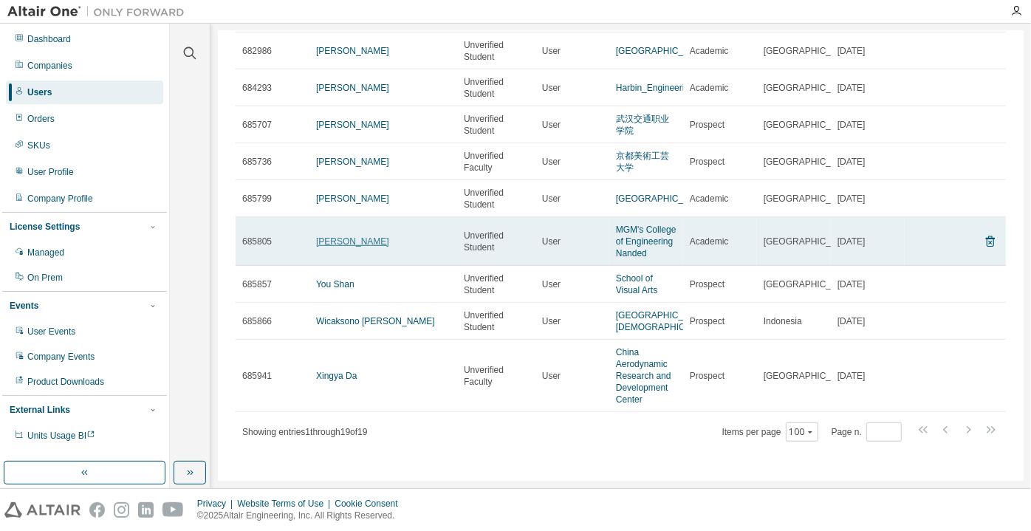
click at [368, 236] on link "[PERSON_NAME]" at bounding box center [352, 241] width 73 height 10
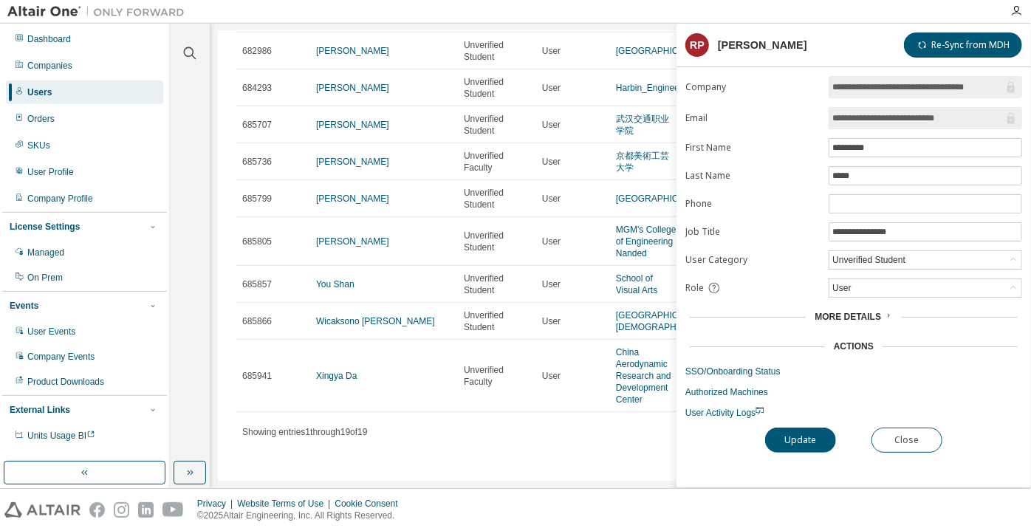
drag, startPoint x: 968, startPoint y: 117, endPoint x: 907, endPoint y: 117, distance: 61.3
click at [907, 117] on input "**********" at bounding box center [917, 118] width 171 height 15
click at [890, 438] on button "Close" at bounding box center [907, 440] width 71 height 25
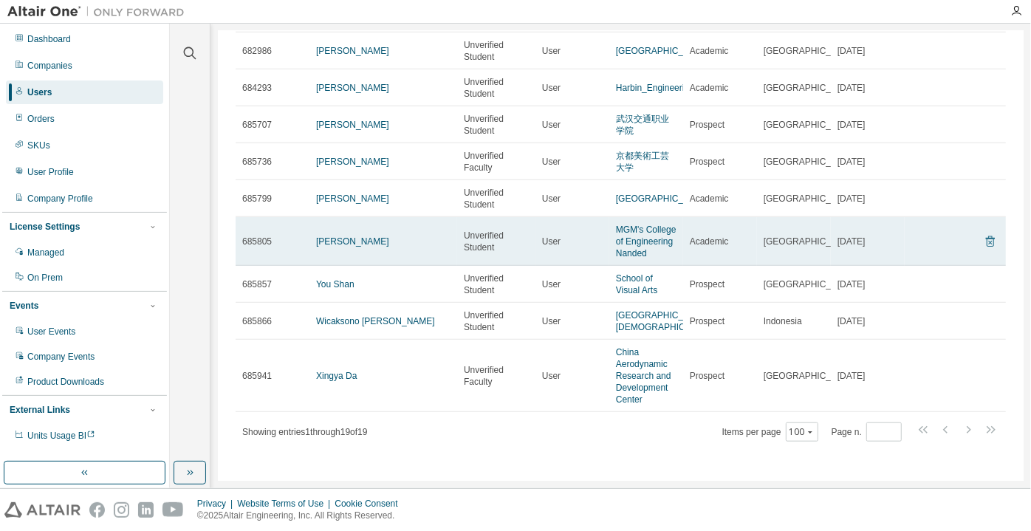
click at [984, 233] on icon at bounding box center [990, 242] width 13 height 18
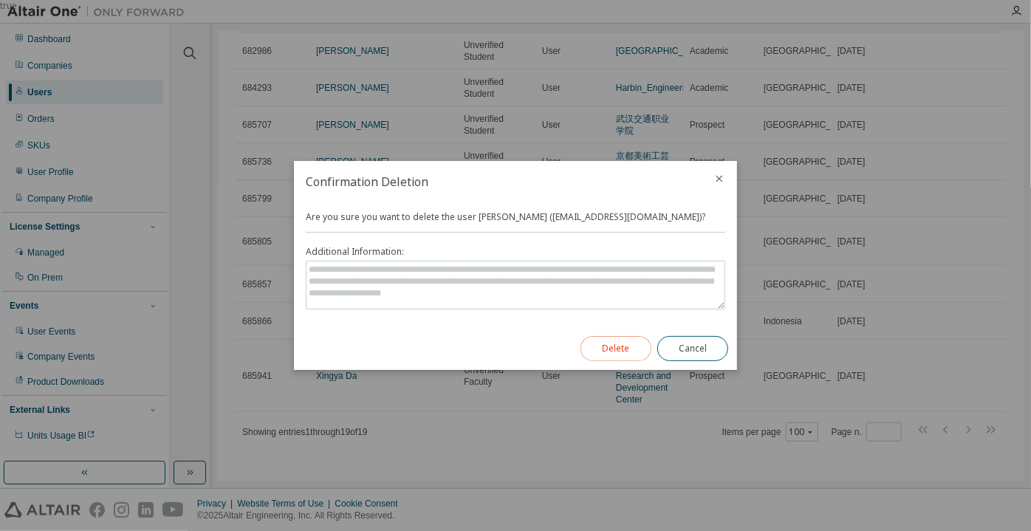
click at [642, 346] on button "Delete" at bounding box center [616, 348] width 71 height 25
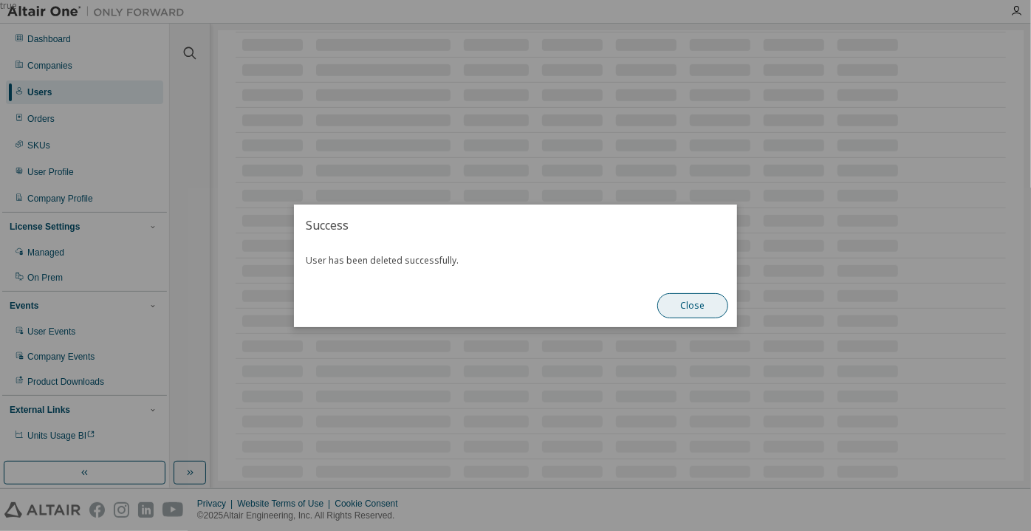
click at [700, 307] on button "Close" at bounding box center [692, 305] width 71 height 25
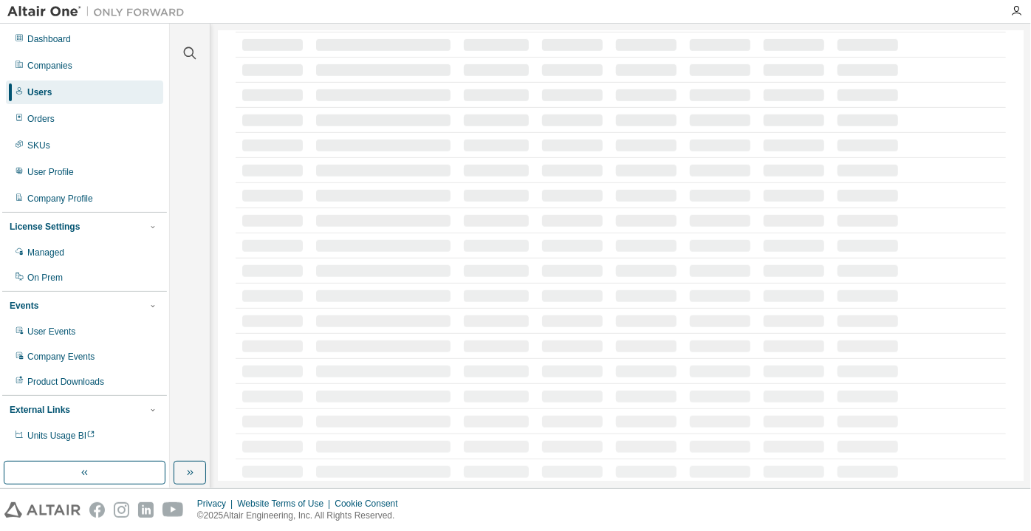
scroll to position [327, 0]
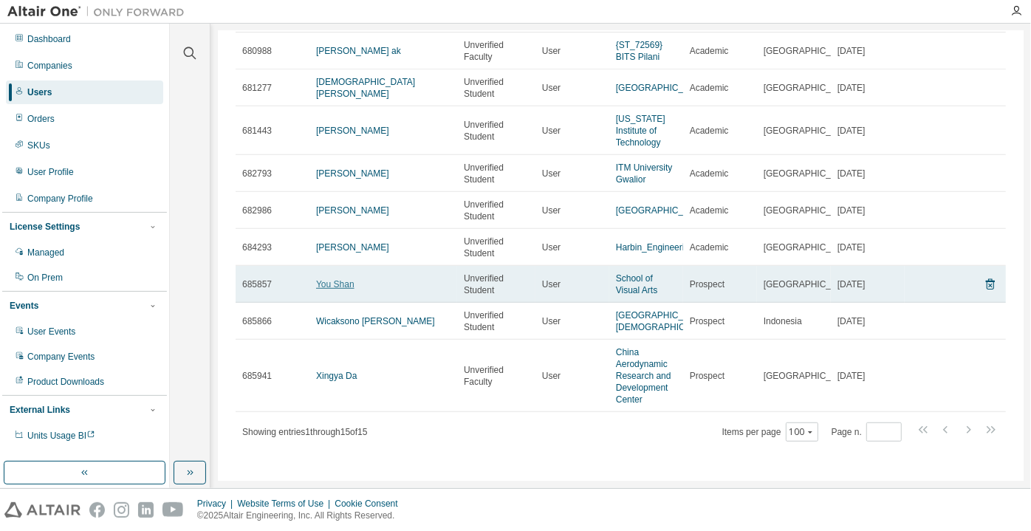
click at [326, 279] on link "You Shan" at bounding box center [335, 284] width 38 height 10
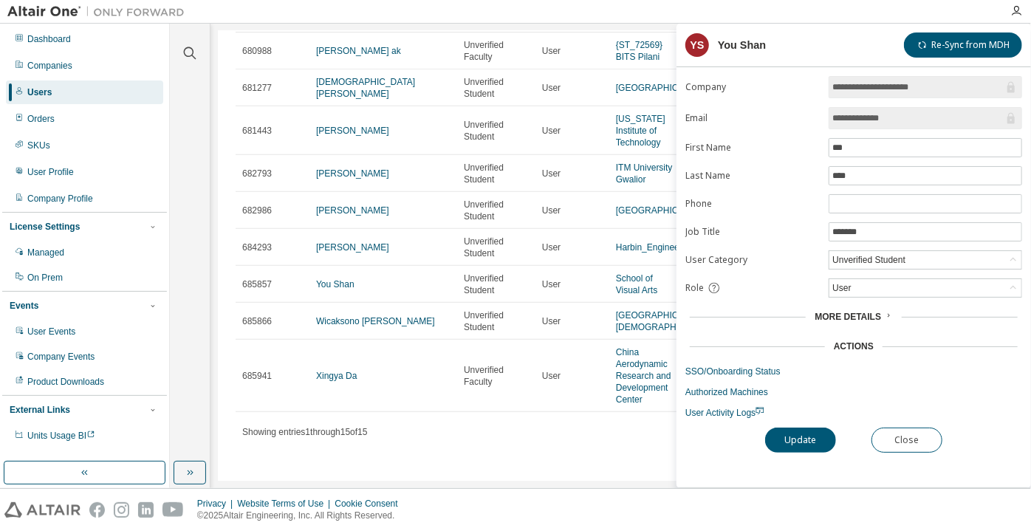
drag, startPoint x: 919, startPoint y: 111, endPoint x: 864, endPoint y: 119, distance: 55.3
click at [864, 119] on input "**********" at bounding box center [917, 118] width 171 height 15
click at [882, 461] on div "**********" at bounding box center [854, 281] width 355 height 411
click at [884, 451] on div "**********" at bounding box center [854, 281] width 355 height 411
click at [901, 431] on button "Close" at bounding box center [907, 440] width 71 height 25
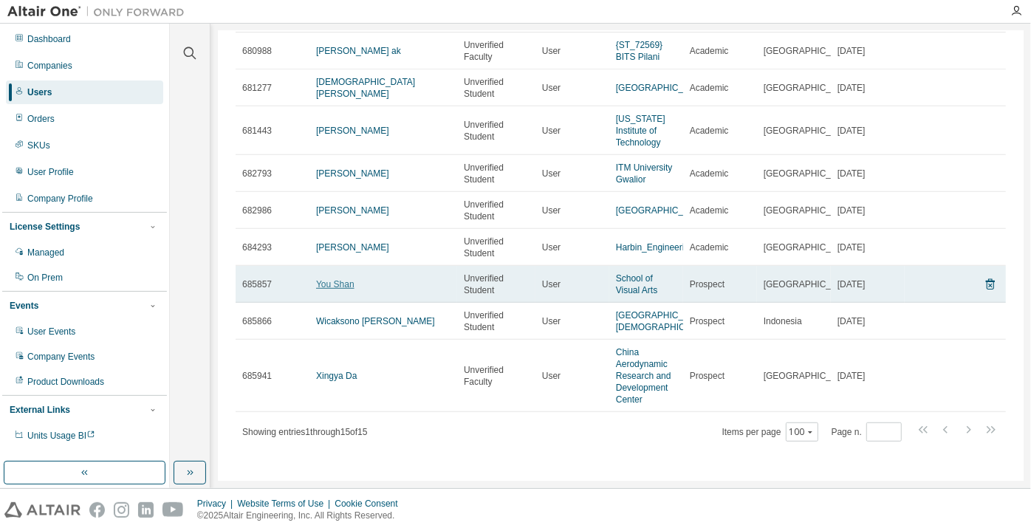
click at [333, 279] on link "You Shan" at bounding box center [335, 284] width 38 height 10
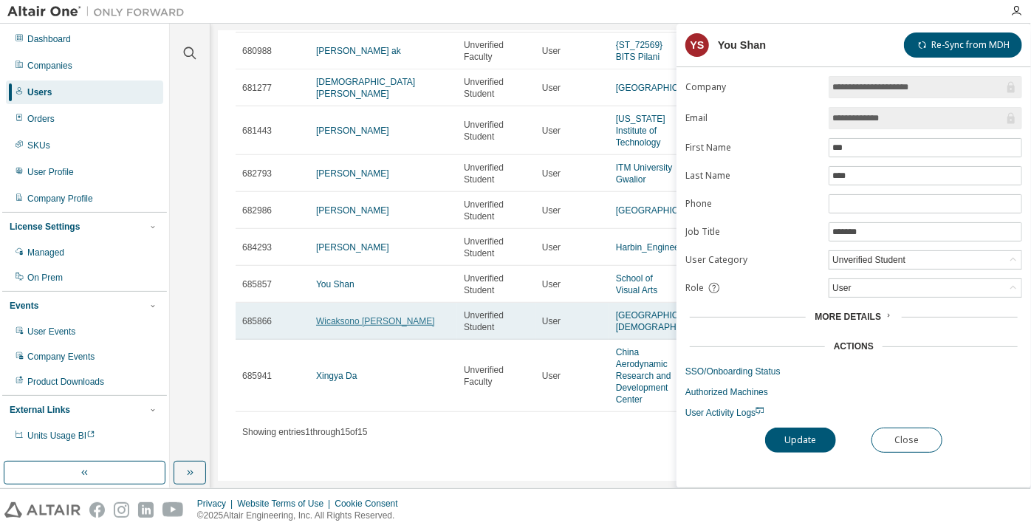
click at [361, 316] on link "Wicaksono [PERSON_NAME]" at bounding box center [375, 321] width 119 height 10
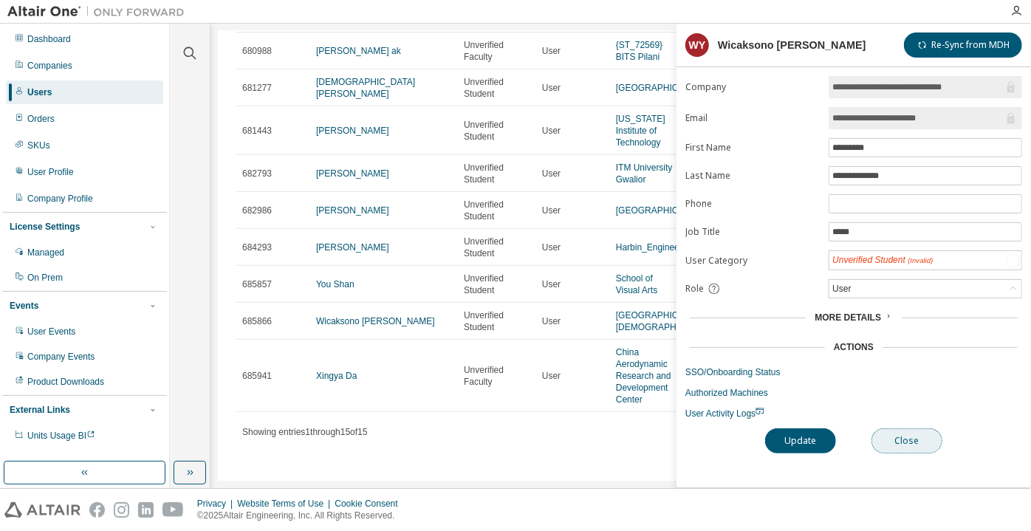
click at [892, 436] on button "Close" at bounding box center [907, 440] width 71 height 25
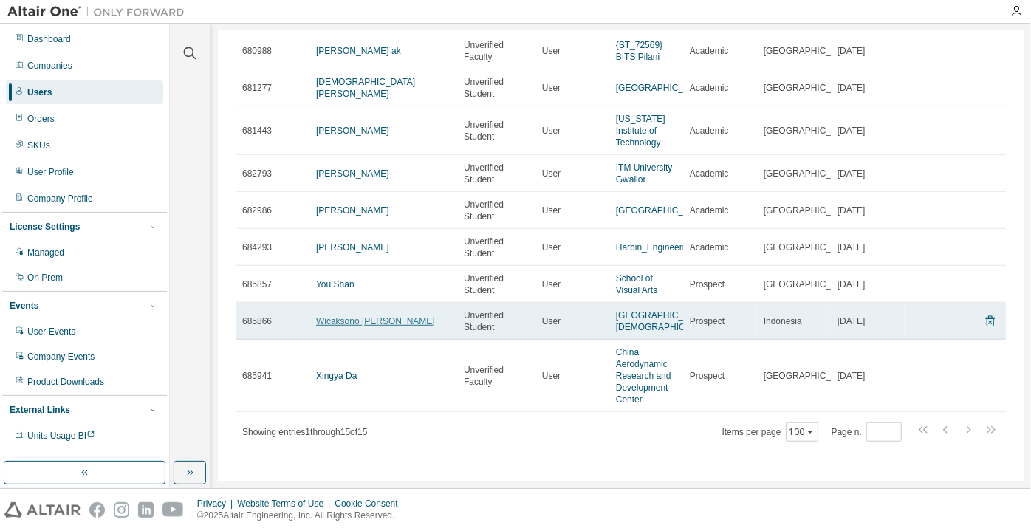
click at [326, 316] on link "Wicaksono [PERSON_NAME]" at bounding box center [375, 321] width 119 height 10
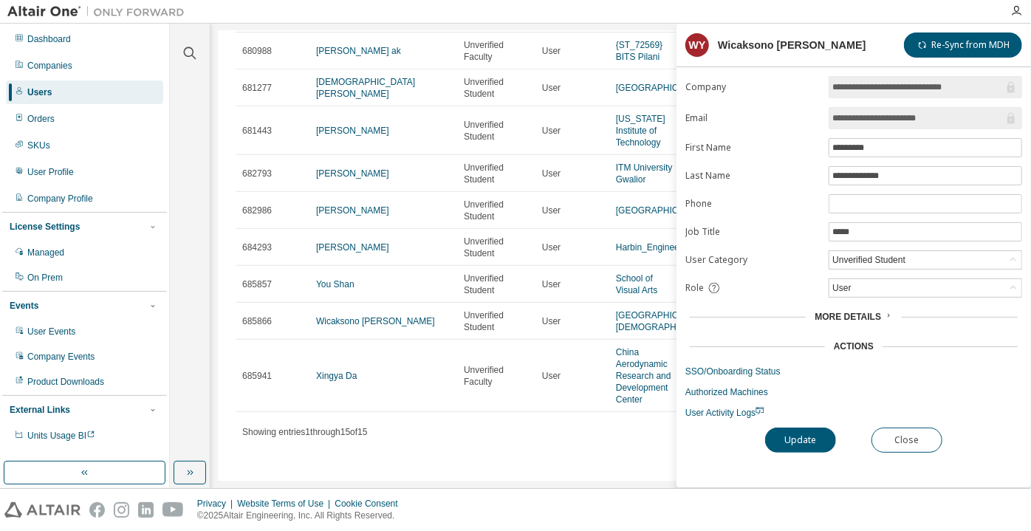
drag, startPoint x: 953, startPoint y: 121, endPoint x: 883, endPoint y: 123, distance: 69.4
click at [883, 123] on input "**********" at bounding box center [917, 118] width 171 height 15
click at [892, 436] on button "Close" at bounding box center [907, 440] width 71 height 25
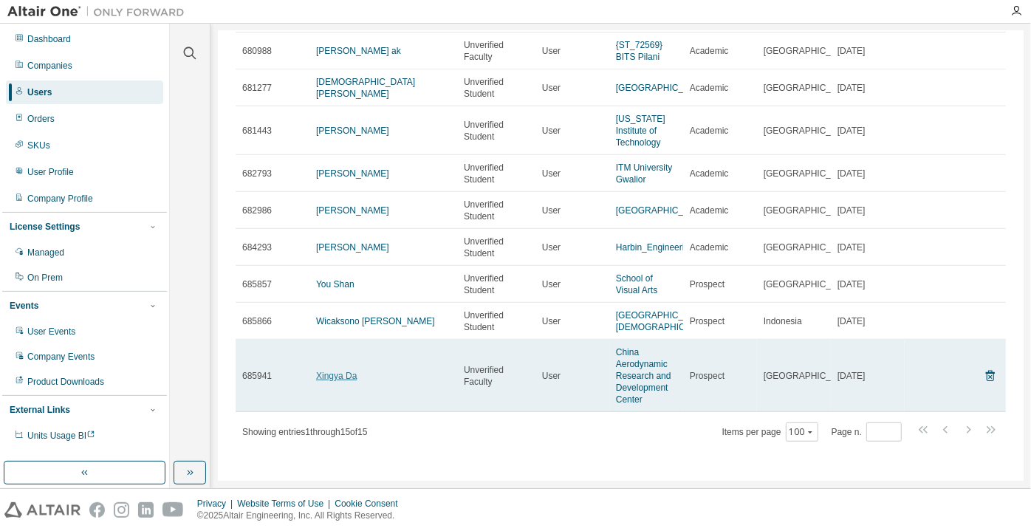
click at [326, 380] on link "Xingya Da" at bounding box center [336, 376] width 41 height 10
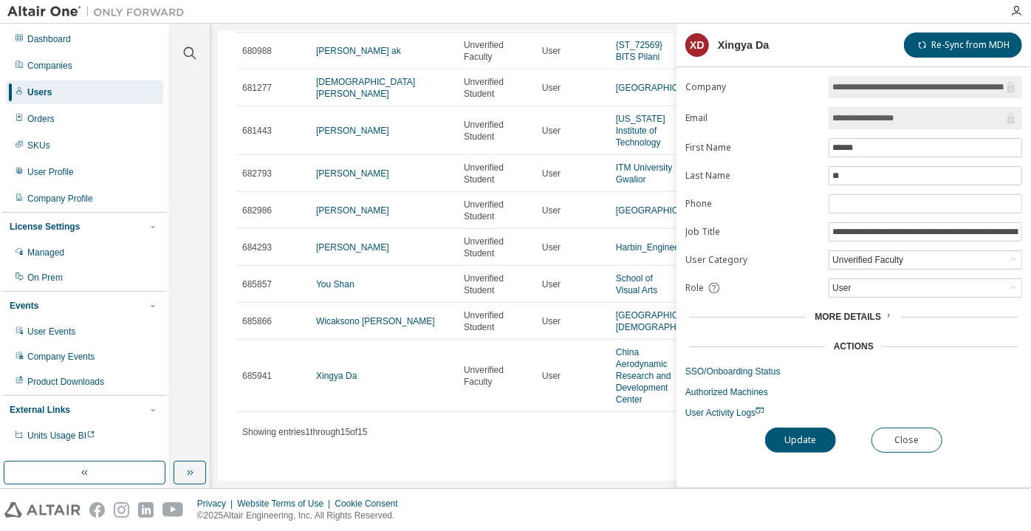
drag, startPoint x: 918, startPoint y: 117, endPoint x: 878, endPoint y: 121, distance: 40.1
click at [878, 121] on input "**********" at bounding box center [917, 118] width 171 height 15
click at [923, 438] on button "Close" at bounding box center [907, 440] width 71 height 25
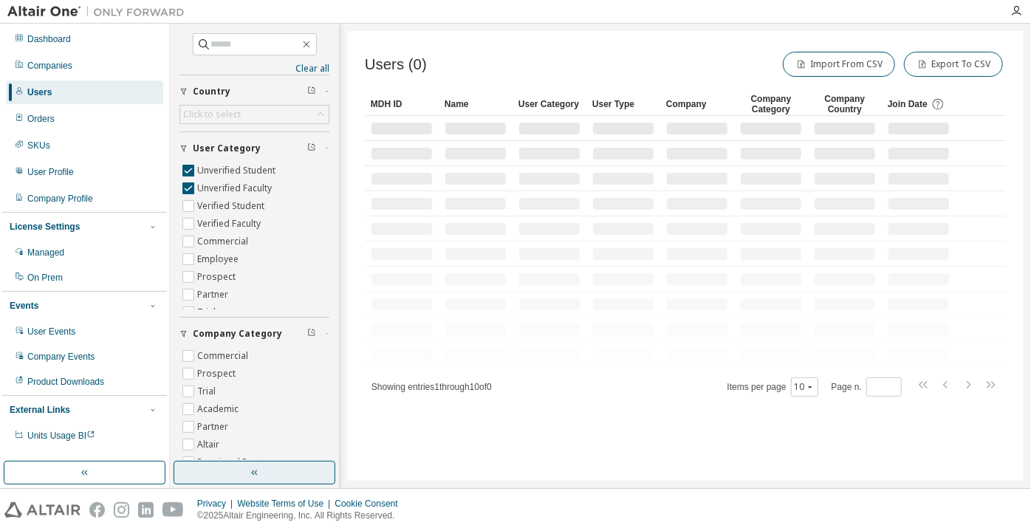
click at [296, 462] on button "button" at bounding box center [255, 473] width 162 height 24
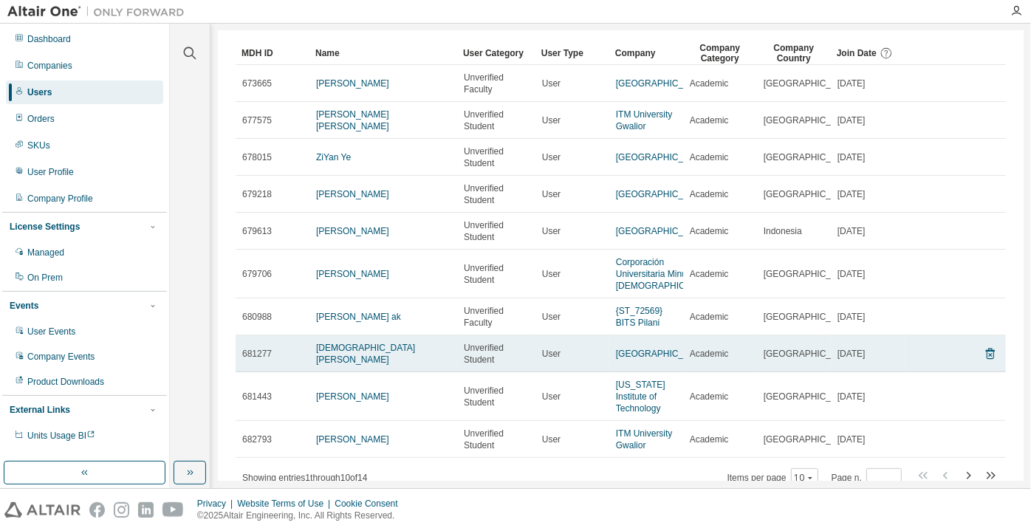
scroll to position [95, 0]
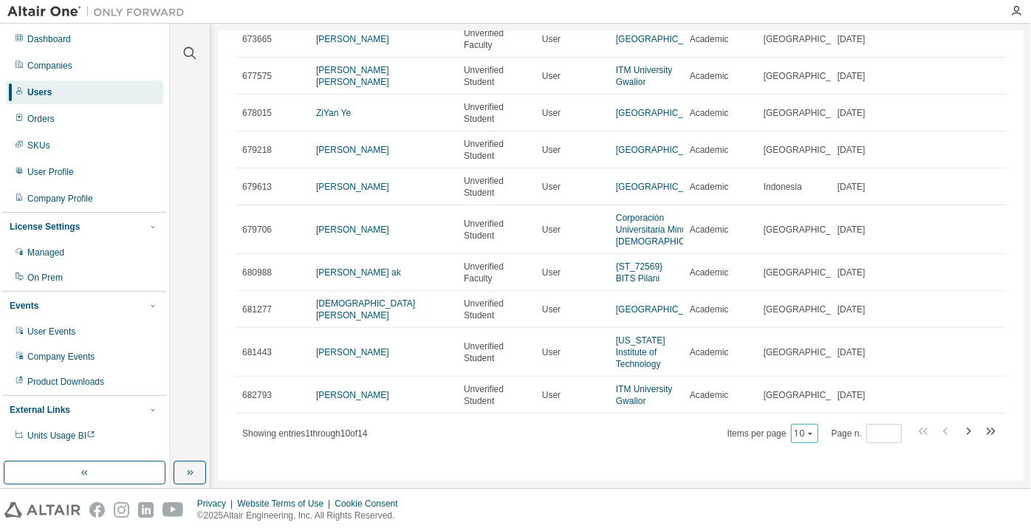
click at [809, 439] on div "10" at bounding box center [804, 433] width 27 height 19
click at [795, 434] on button "10" at bounding box center [805, 434] width 20 height 12
click at [767, 404] on div "100" at bounding box center [801, 413] width 118 height 18
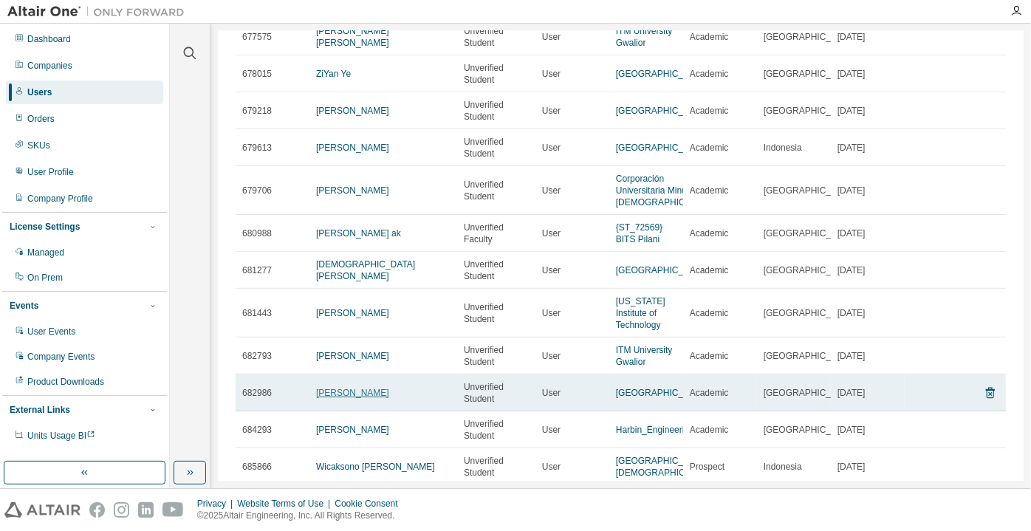
scroll to position [134, 0]
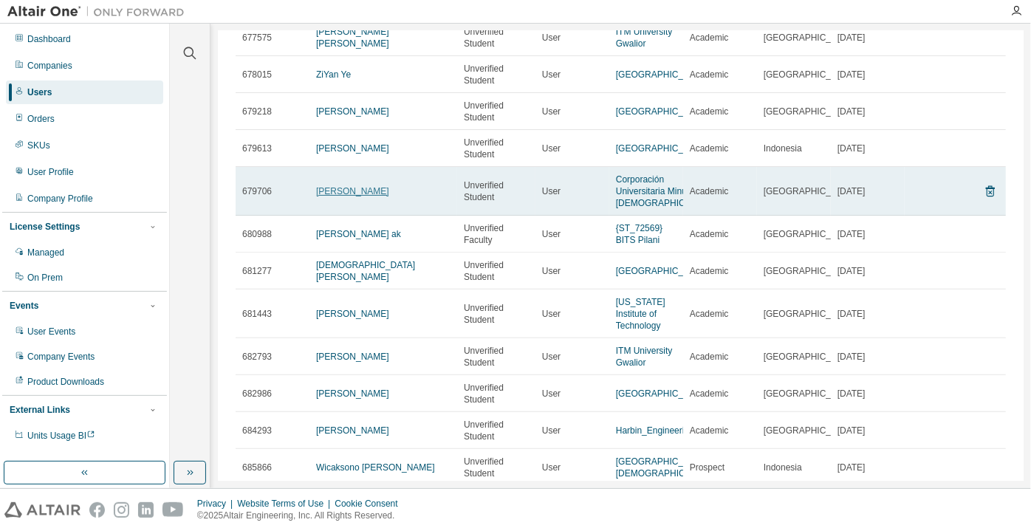
click at [362, 188] on link "[PERSON_NAME]" at bounding box center [352, 191] width 73 height 10
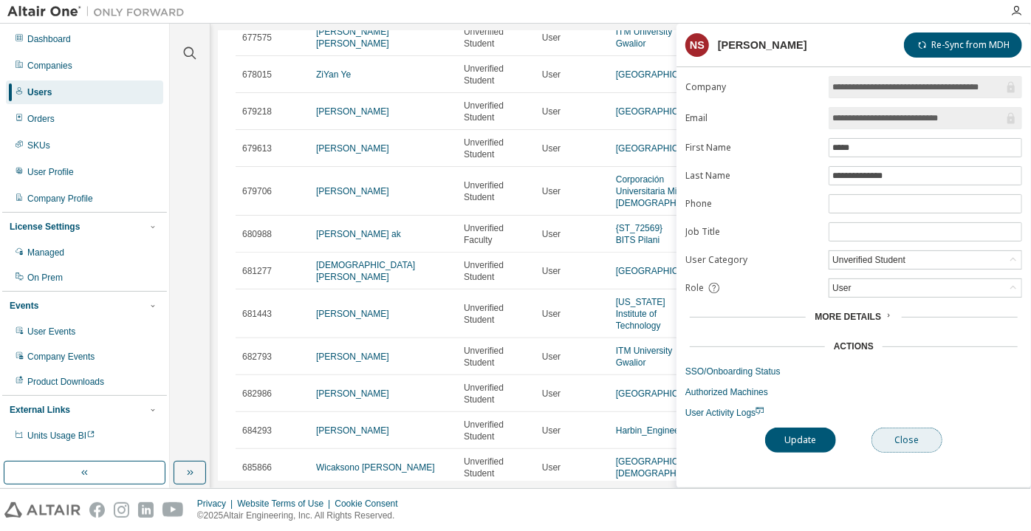
click at [880, 440] on button "Close" at bounding box center [907, 440] width 71 height 25
